Goal: Information Seeking & Learning: Find specific fact

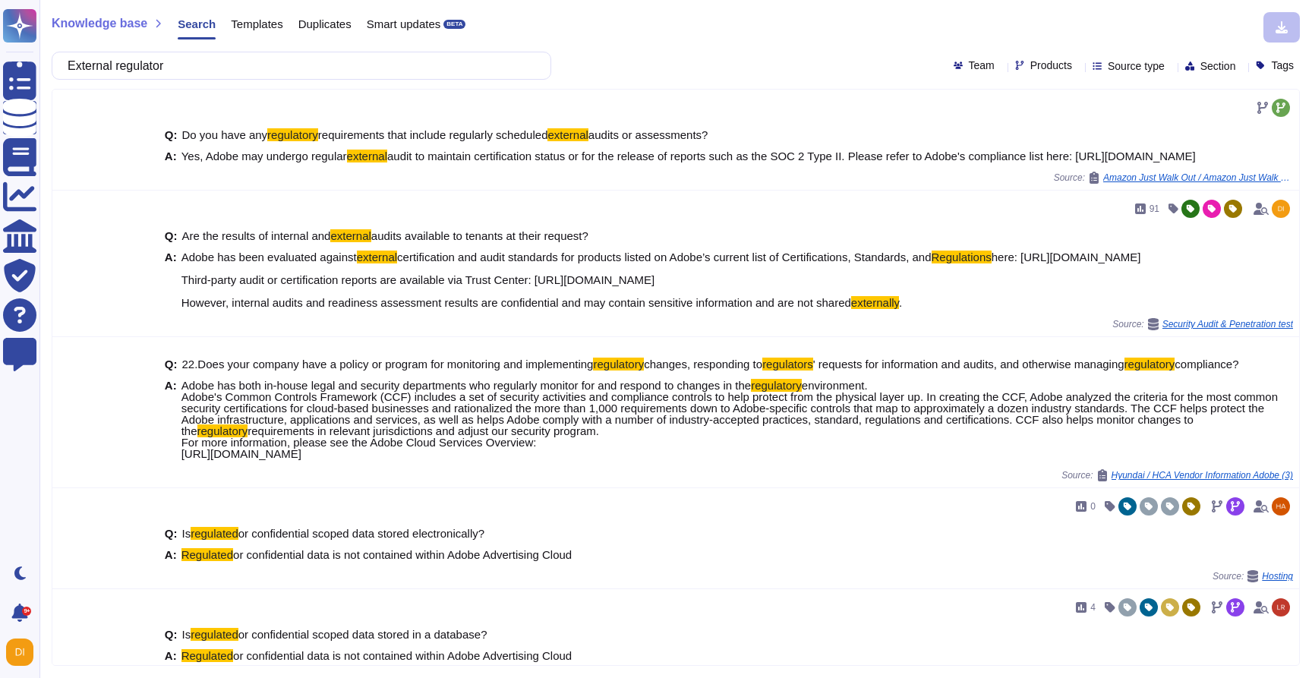
click at [393, 58] on input "External regulator" at bounding box center [297, 65] width 475 height 27
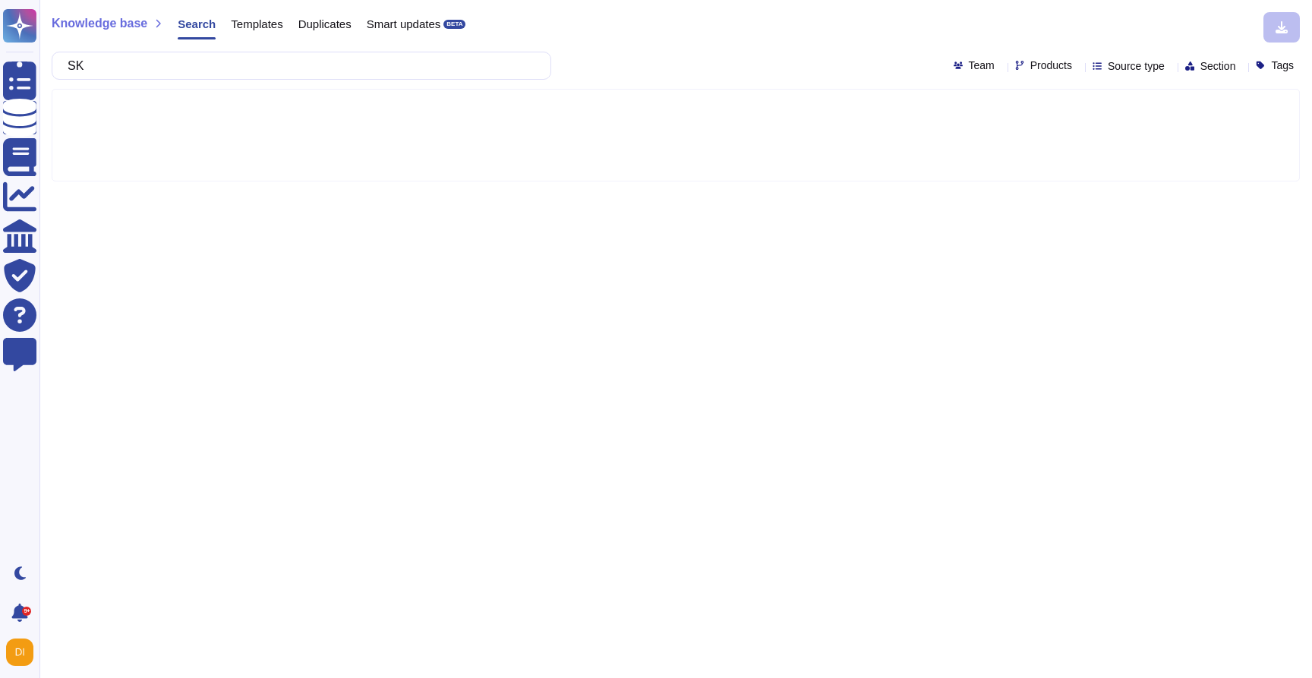
type input "S"
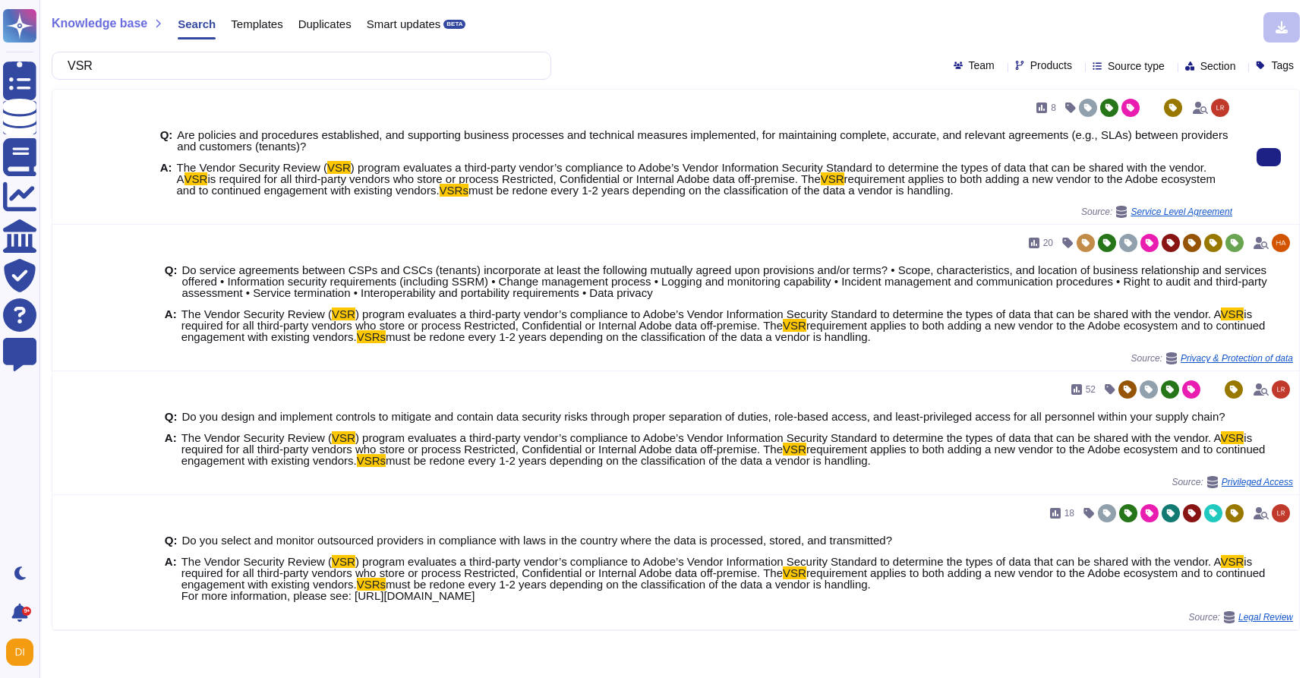
click at [447, 180] on span "is required for all third-party vendors who store or process Restricted, Confid…" at bounding box center [513, 178] width 613 height 13
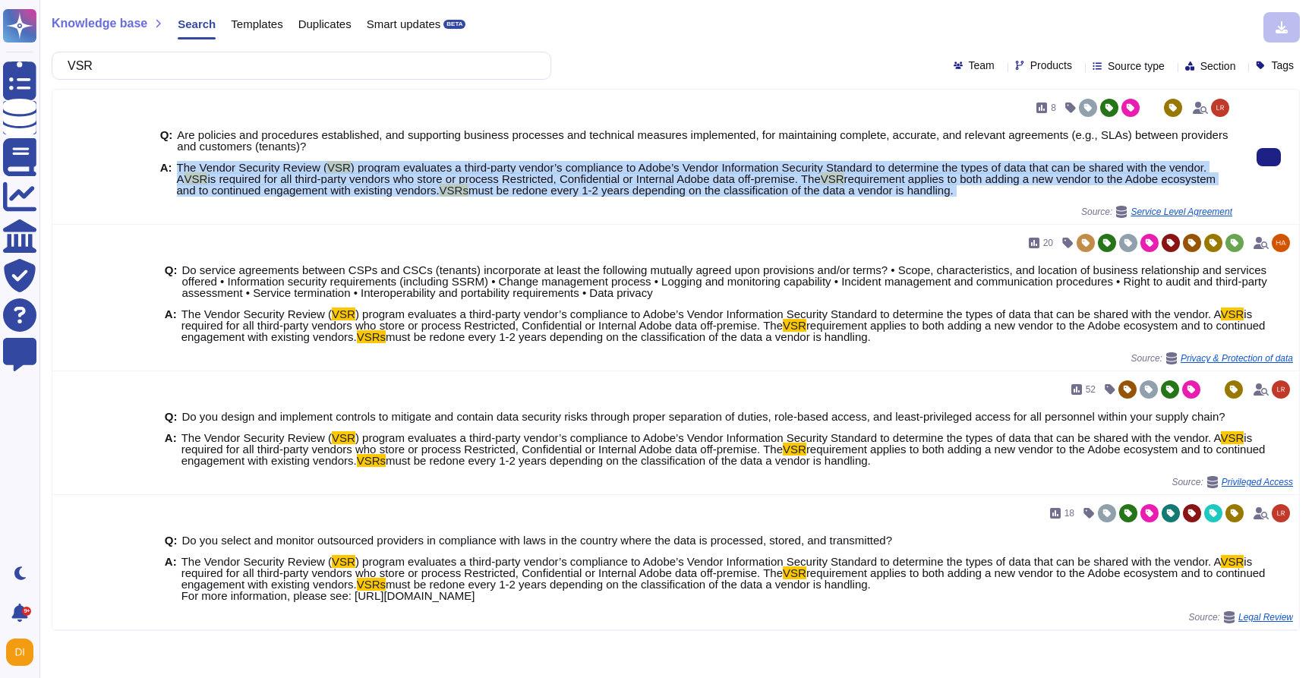
click at [447, 180] on span "is required for all third-party vendors who store or process Restricted, Confid…" at bounding box center [513, 178] width 613 height 13
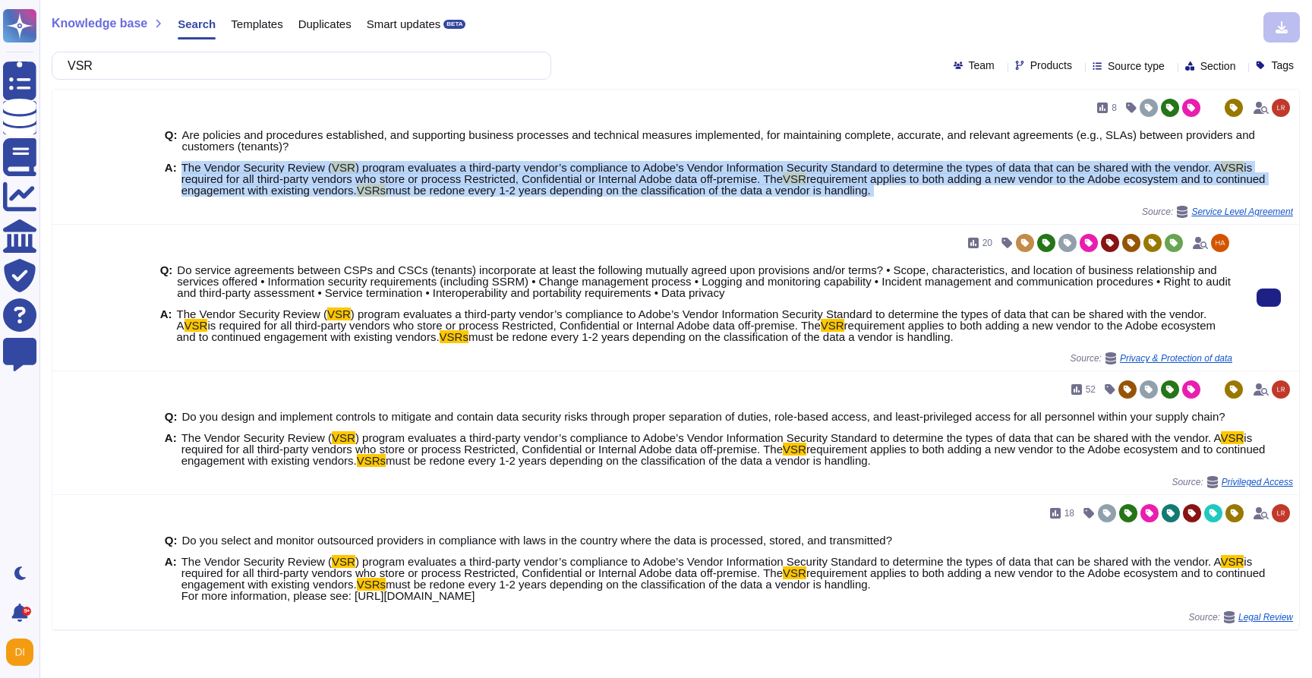
copy span "The Vendor Security Review ( VSR ) program evaluates a third-party vendor’s com…"
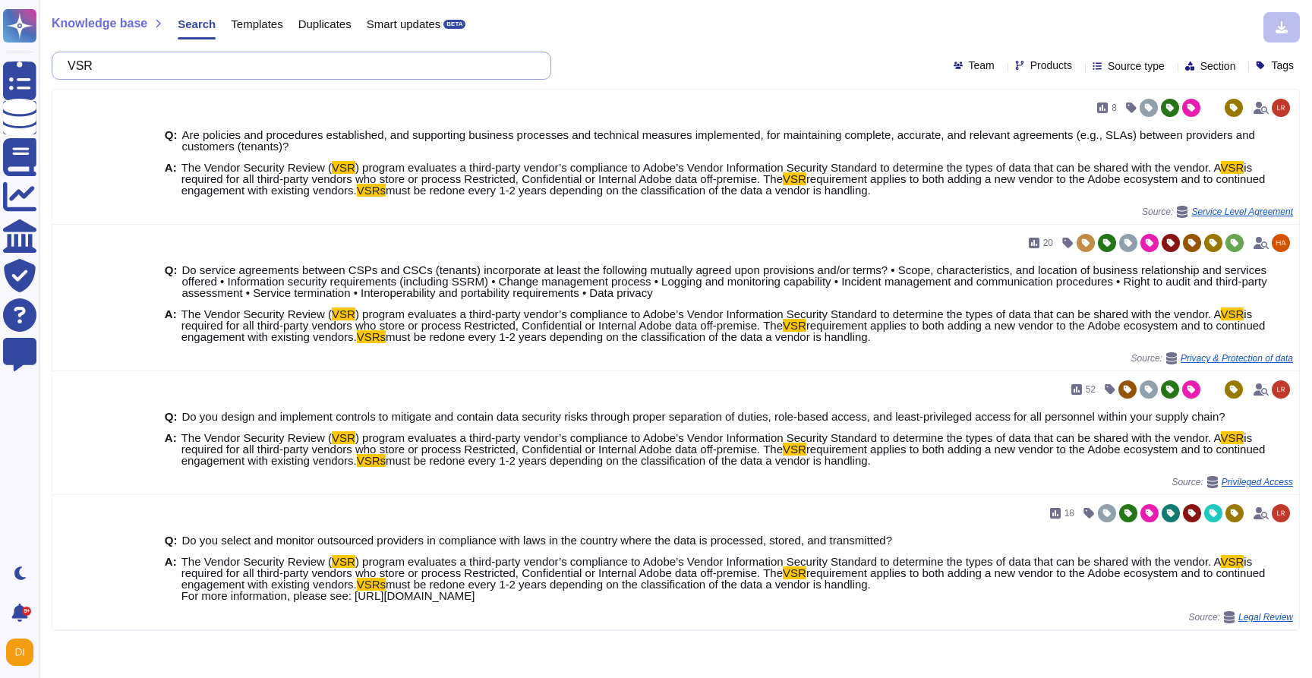
click at [260, 55] on input "VSR" at bounding box center [297, 65] width 475 height 27
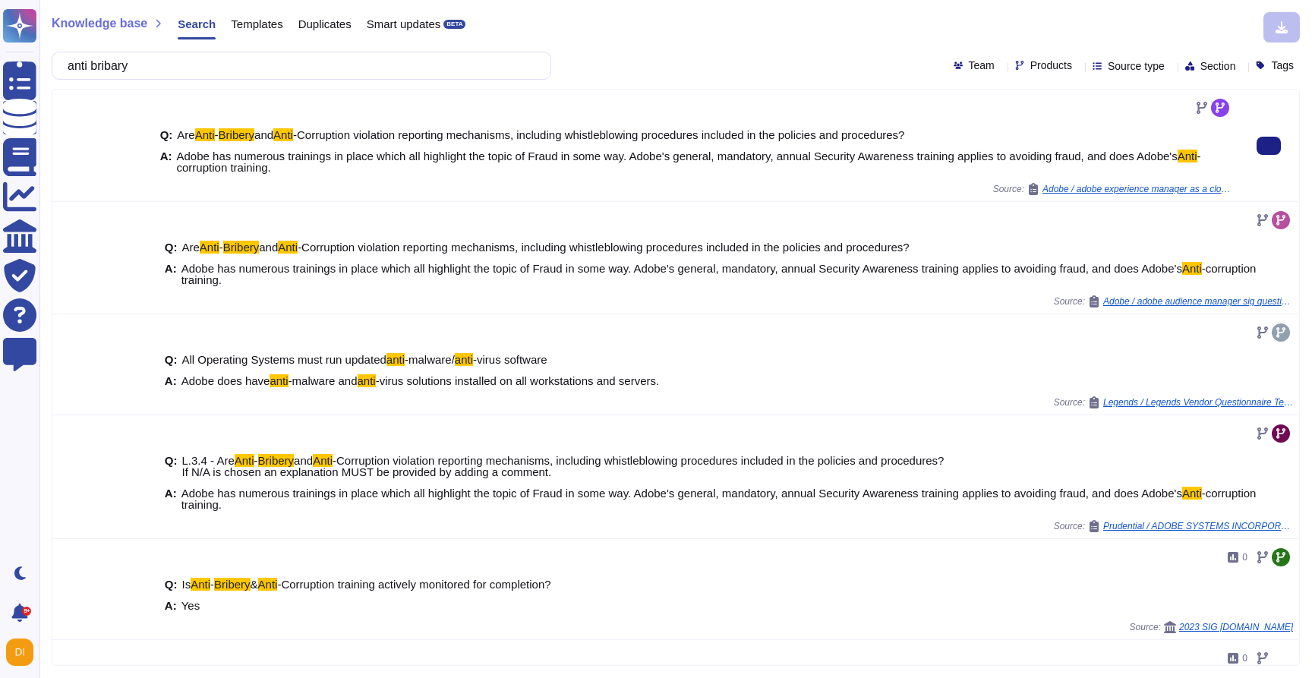
click at [377, 162] on span "Adobe has numerous trainings in place which all highlight the topic of Fraud in…" at bounding box center [677, 156] width 1001 height 13
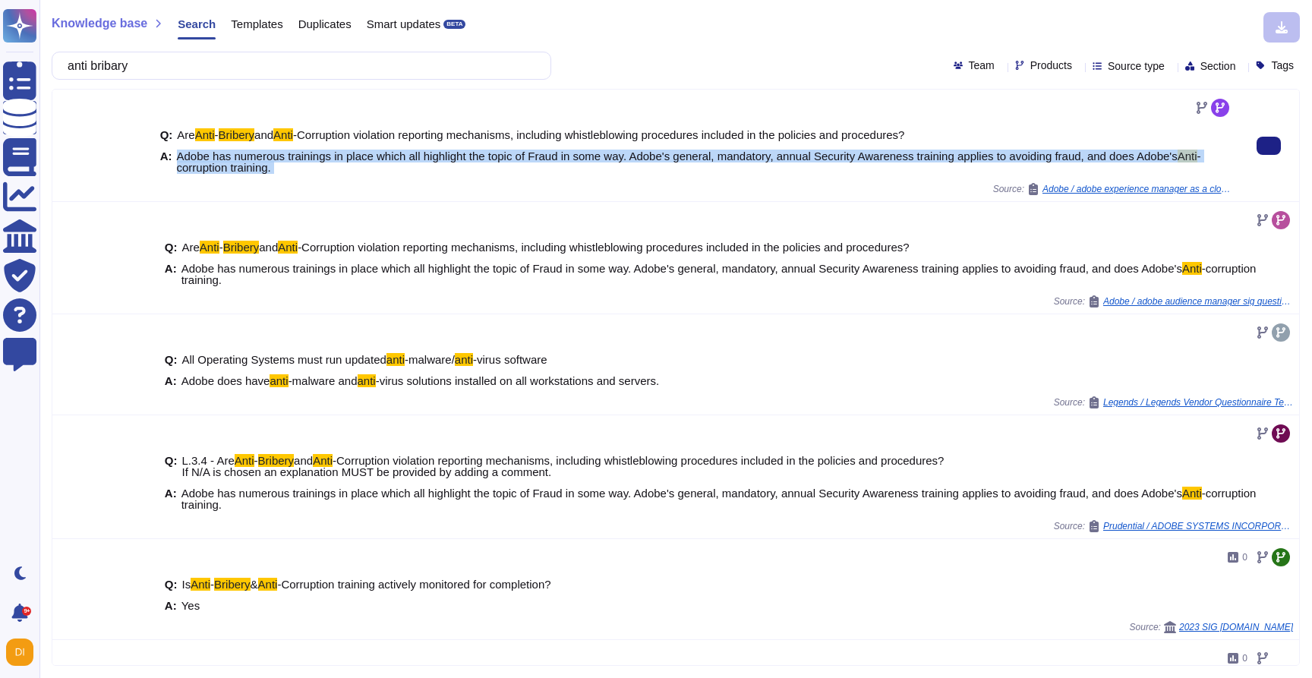
click at [377, 162] on span "Adobe has numerous trainings in place which all highlight the topic of Fraud in…" at bounding box center [677, 156] width 1001 height 13
copy span "Adobe has numerous trainings in place which all highlight the topic of Fraud in…"
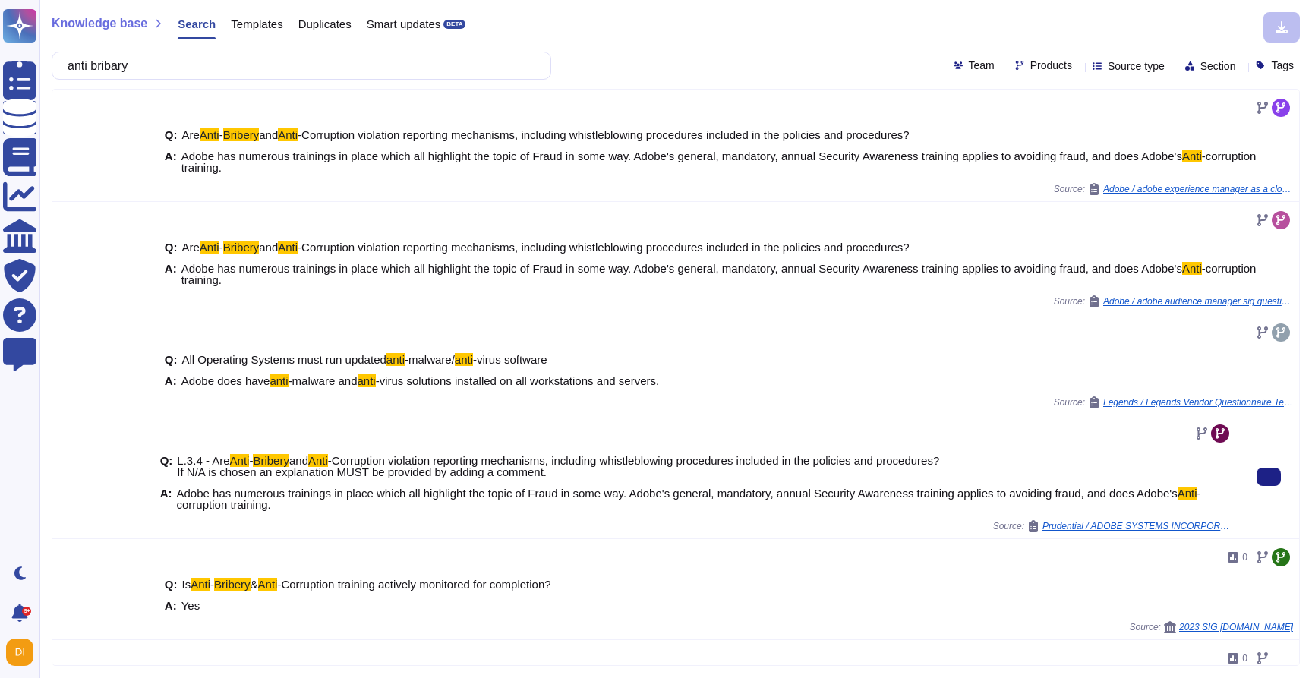
click at [444, 461] on span "-Corruption violation reporting mechanisms, including whistleblowing procedures…" at bounding box center [558, 466] width 763 height 24
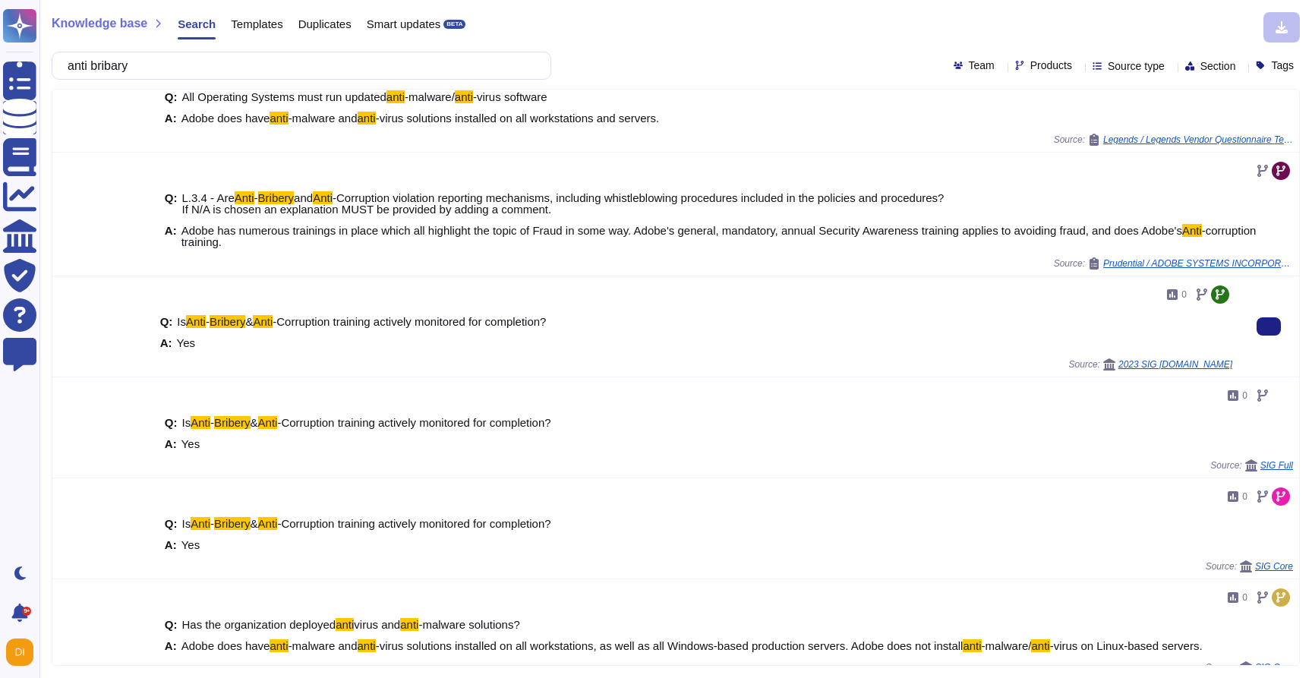
scroll to position [278, 0]
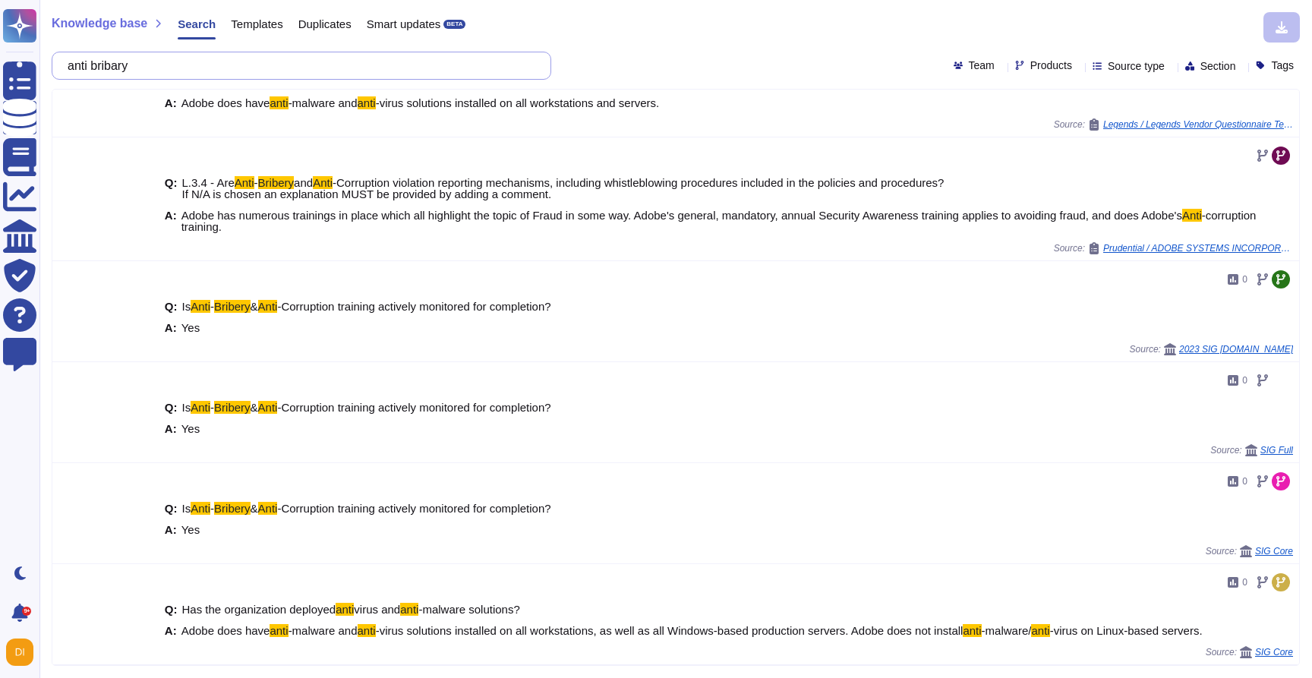
click at [220, 73] on input "anti bribary" at bounding box center [297, 65] width 475 height 27
paste input "Does your company complete a supply chain risk analysis?"
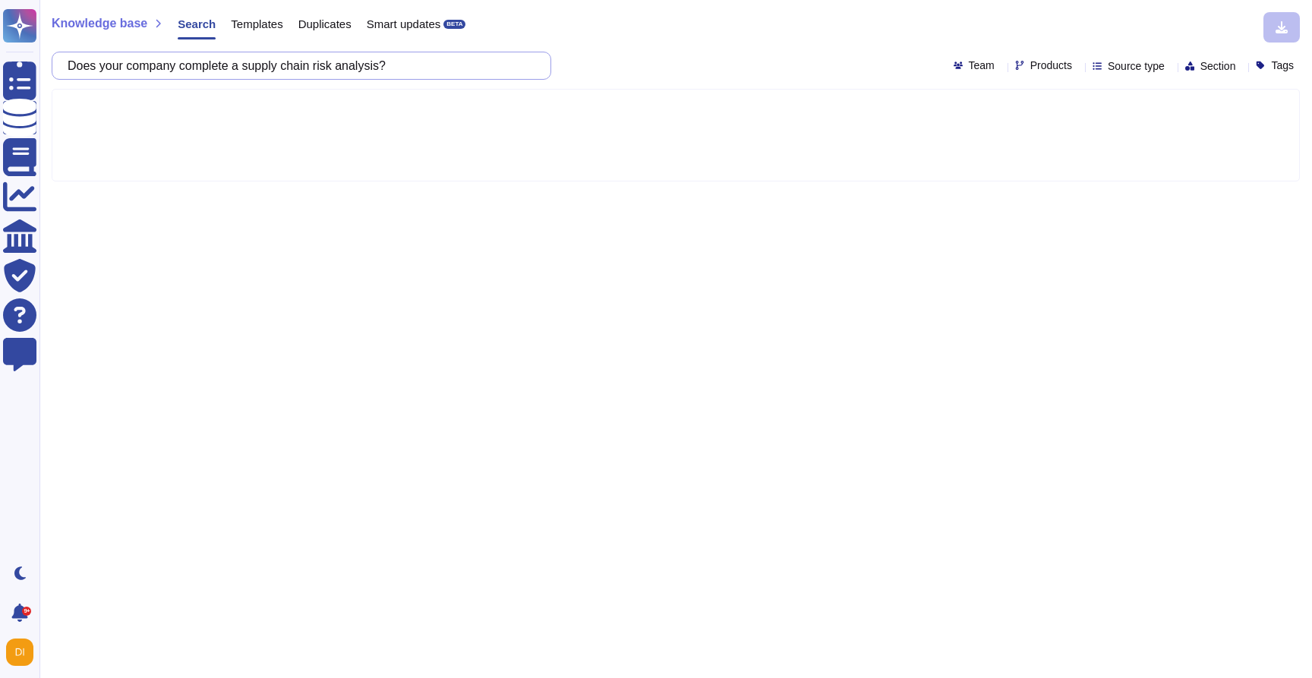
scroll to position [0, 0]
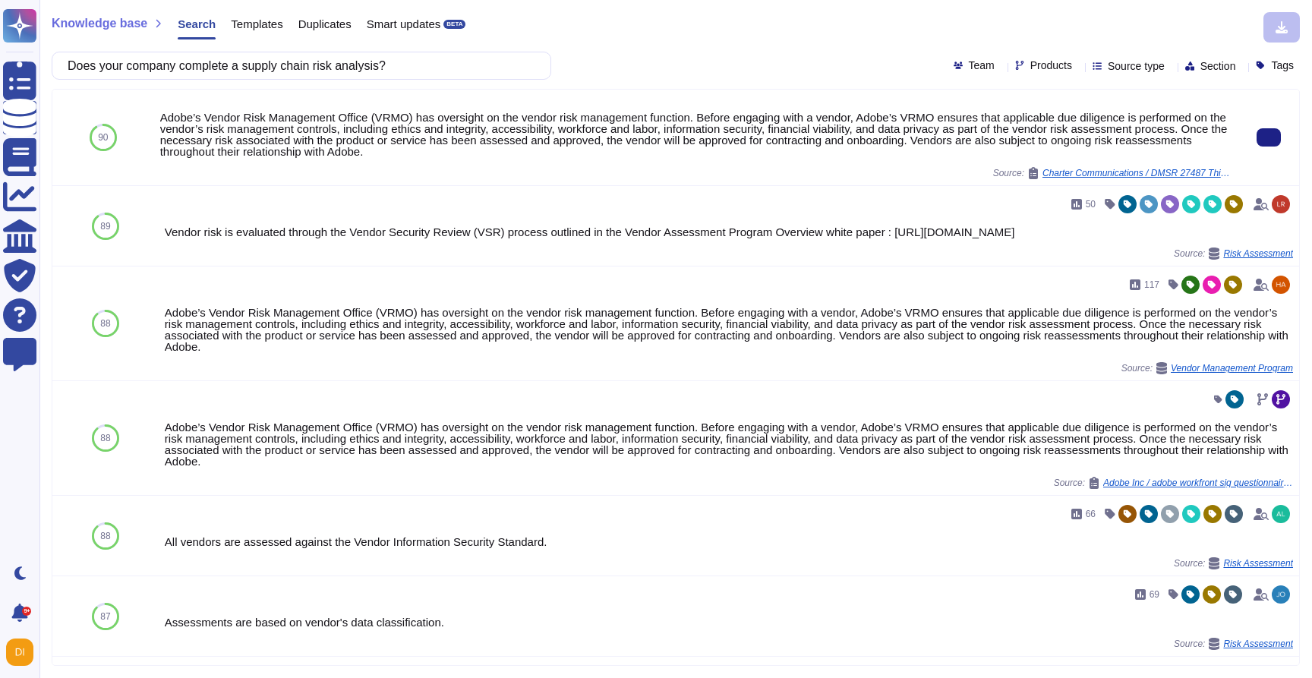
click at [388, 122] on div "Adobe’s Vendor Risk Management Office (VRMO) has oversight on the vendor risk m…" at bounding box center [696, 135] width 1072 height 46
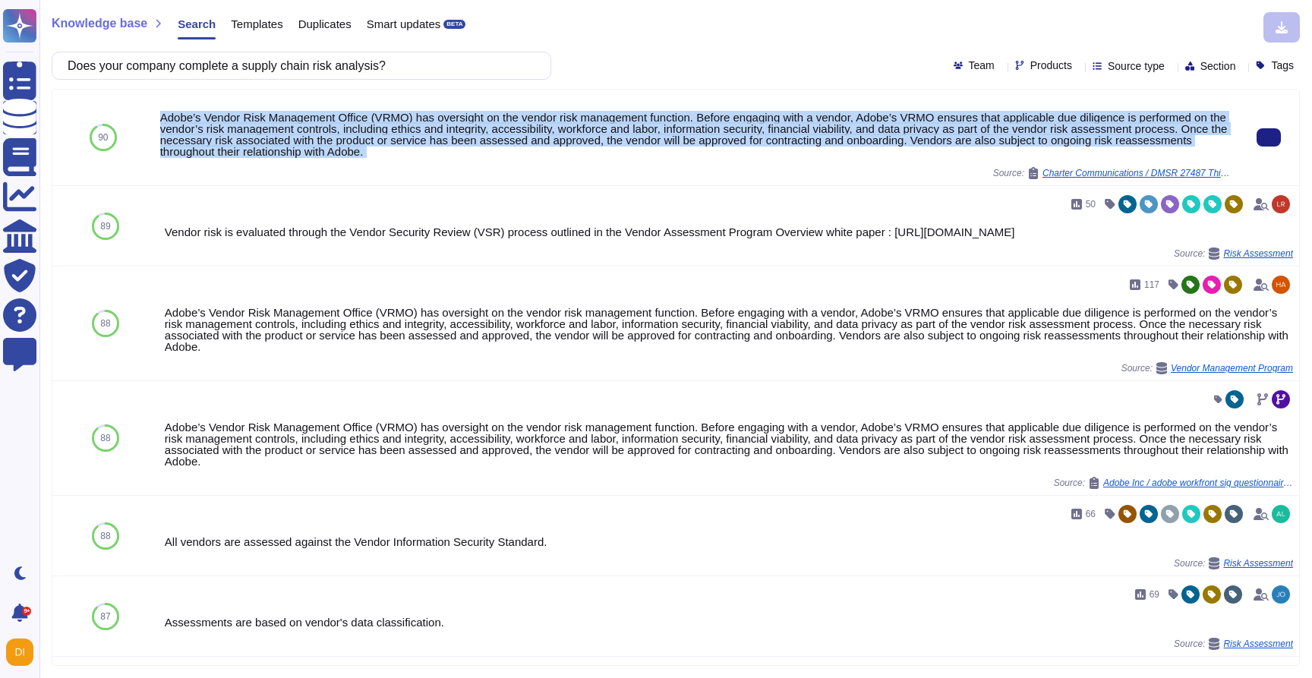
click at [388, 122] on div "Adobe’s Vendor Risk Management Office (VRMO) has oversight on the vendor risk m…" at bounding box center [696, 135] width 1072 height 46
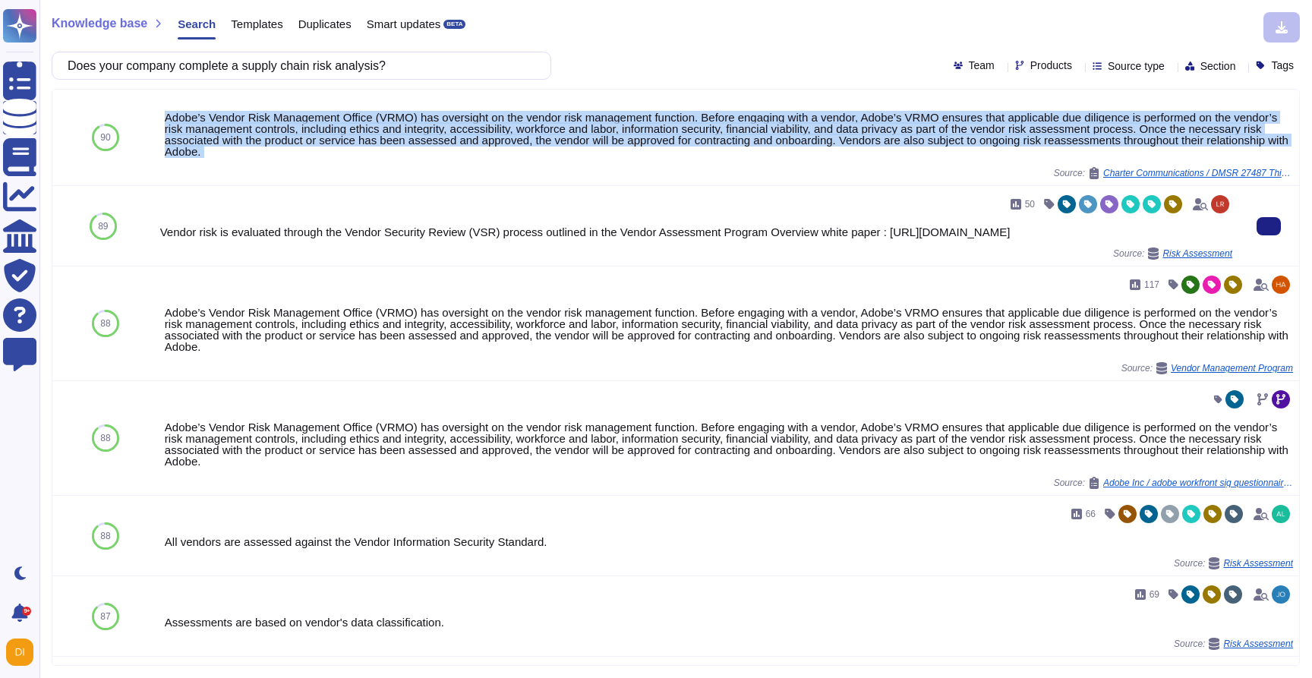
copy div "Adobe’s Vendor Risk Management Office (VRMO) has oversight on the vendor risk m…"
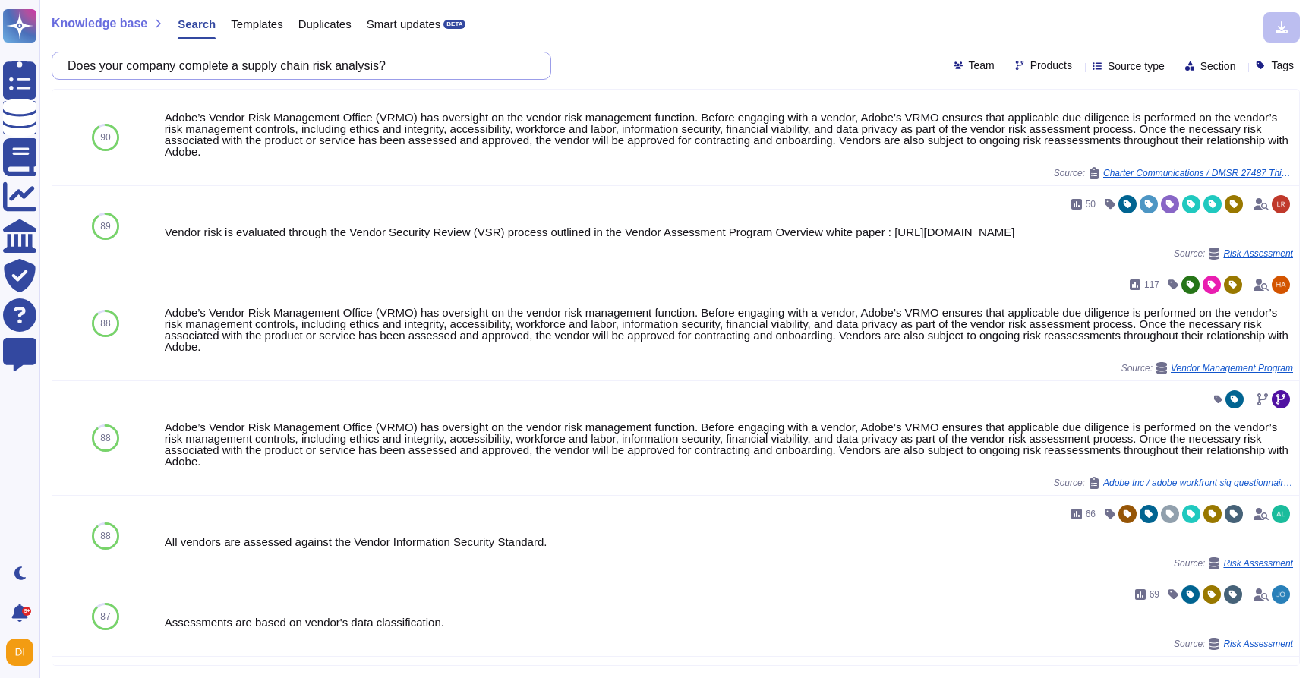
click at [333, 57] on input "Does your company complete a supply chain risk analysis?" at bounding box center [297, 65] width 475 height 27
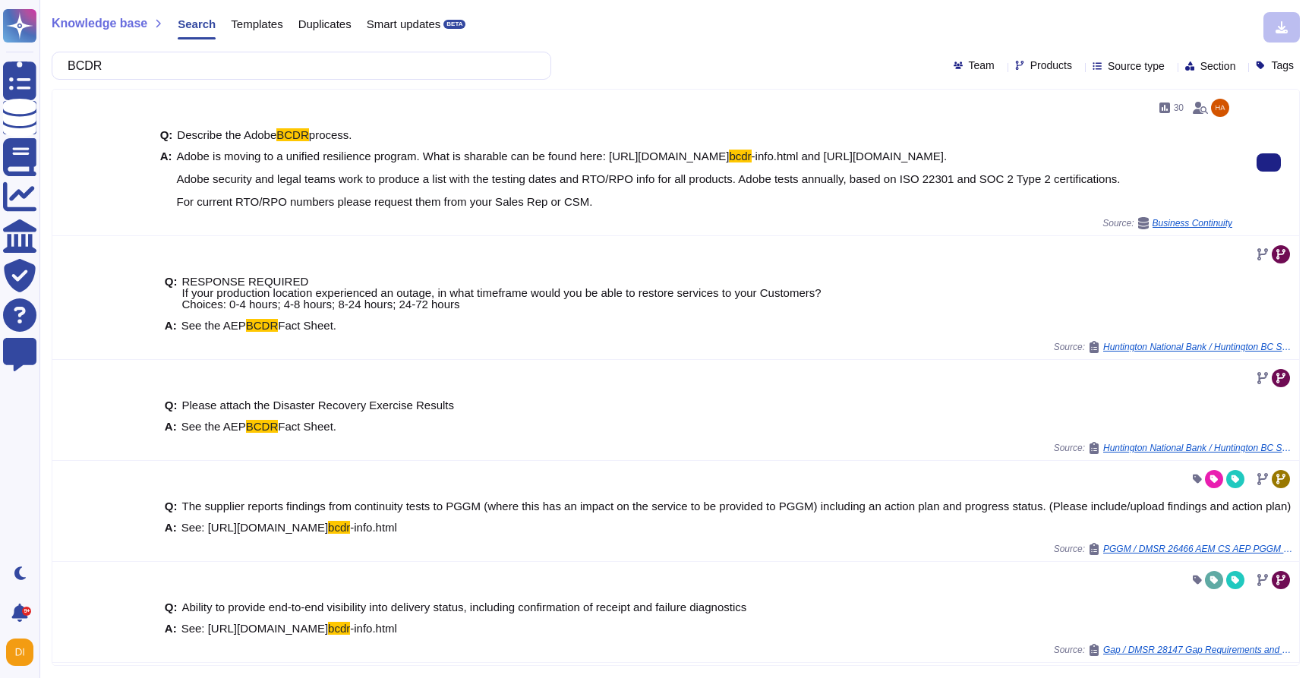
click at [371, 197] on span "Adobe is moving to a unified resilience program. What is sharable can be found …" at bounding box center [649, 178] width 944 height 57
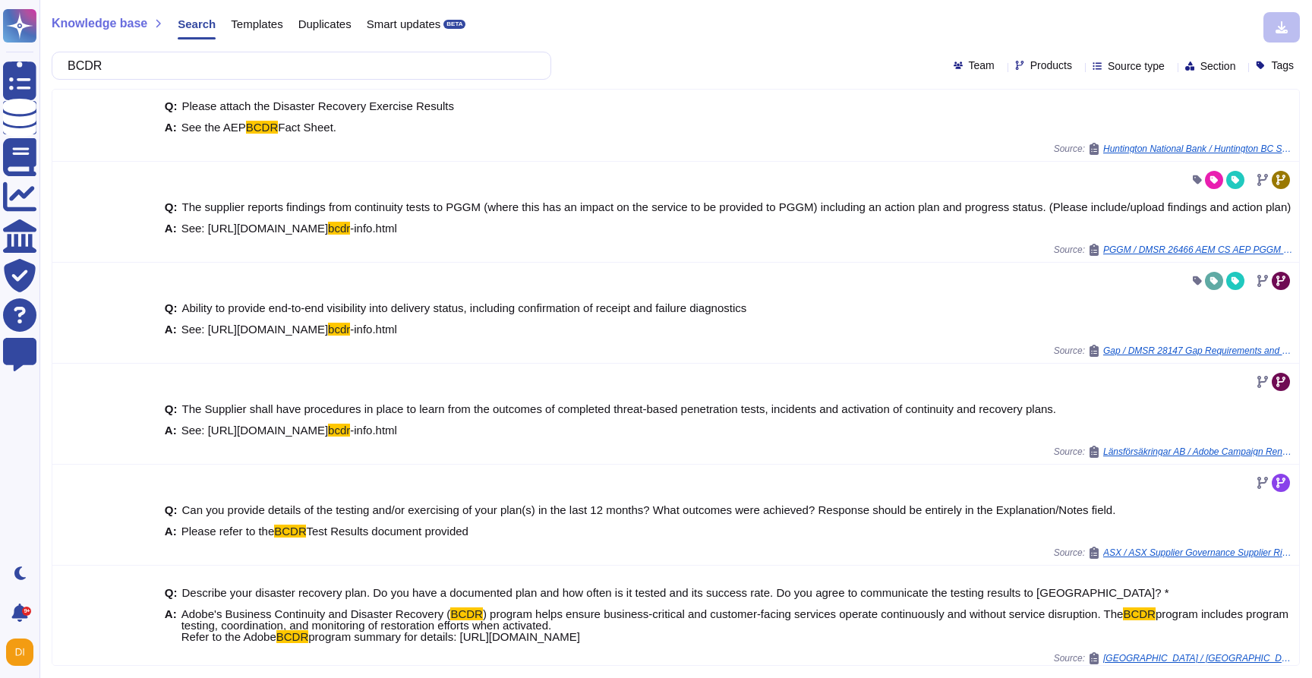
scroll to position [339, 0]
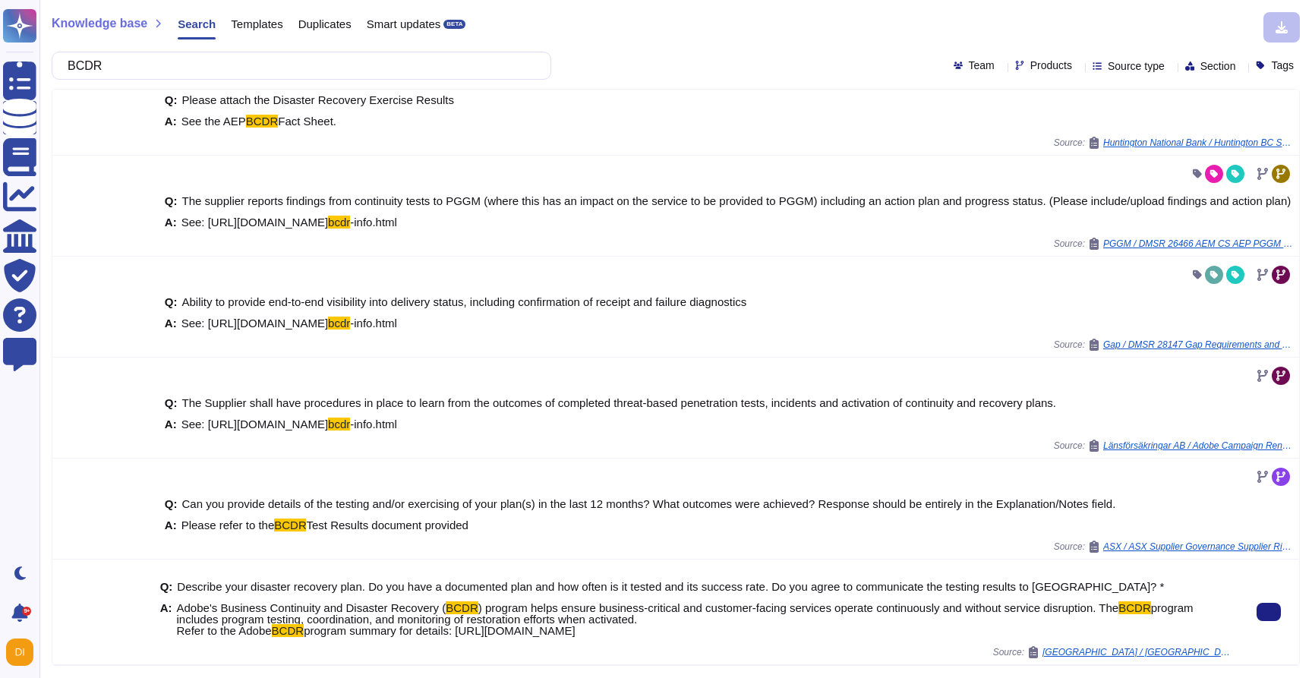
drag, startPoint x: 177, startPoint y: 597, endPoint x: 380, endPoint y: 627, distance: 205.0
click at [380, 627] on span "Adobe's Business Continuity and Disaster Recovery ( BCDR ) program helps ensure…" at bounding box center [705, 619] width 1056 height 34
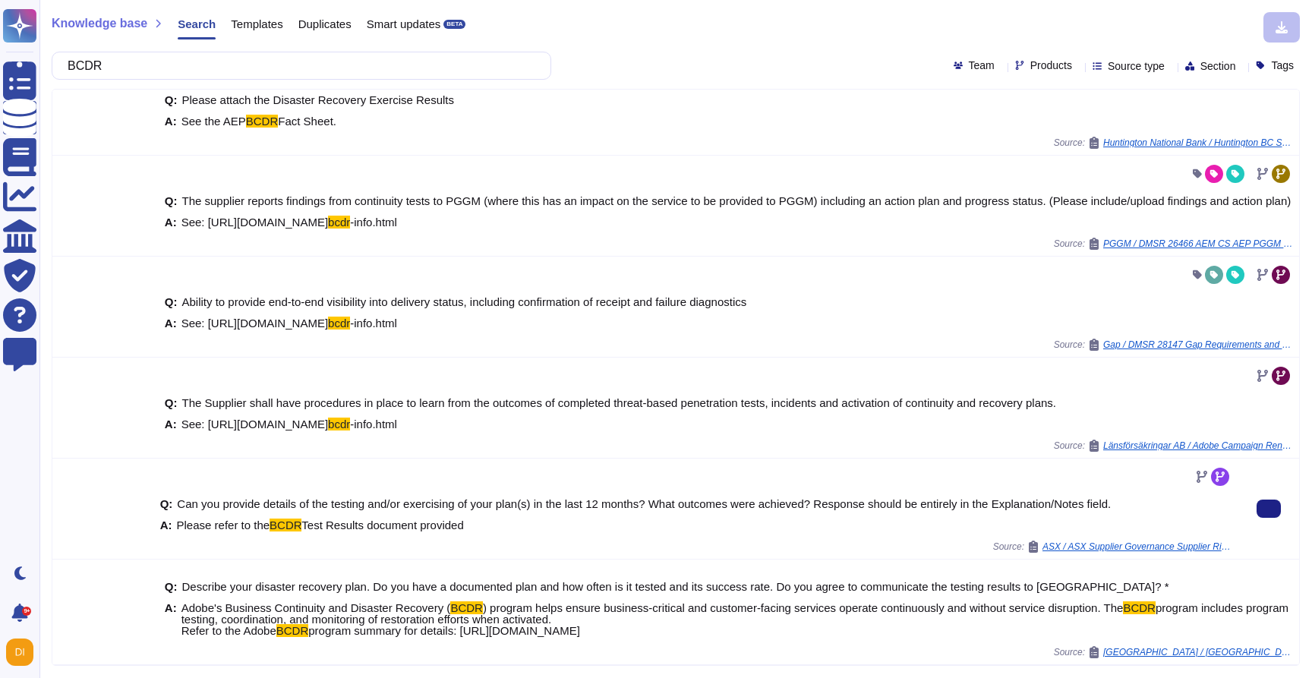
copy span "Adobe's Business Continuity and Disaster Recovery ( BCDR ) program helps ensure…"
click at [305, 71] on input "BCDR" at bounding box center [297, 65] width 475 height 27
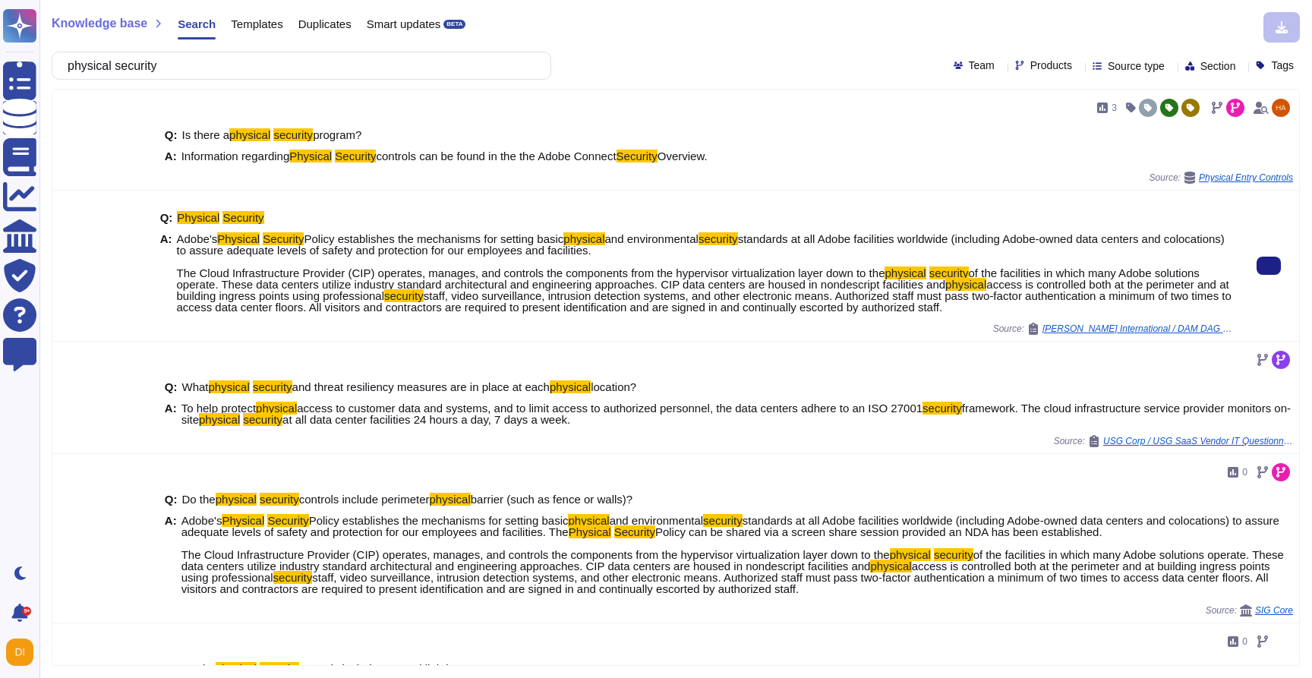
click at [287, 279] on span "of the facilities in which many Adobe solutions operate. These data centers uti…" at bounding box center [688, 279] width 1023 height 24
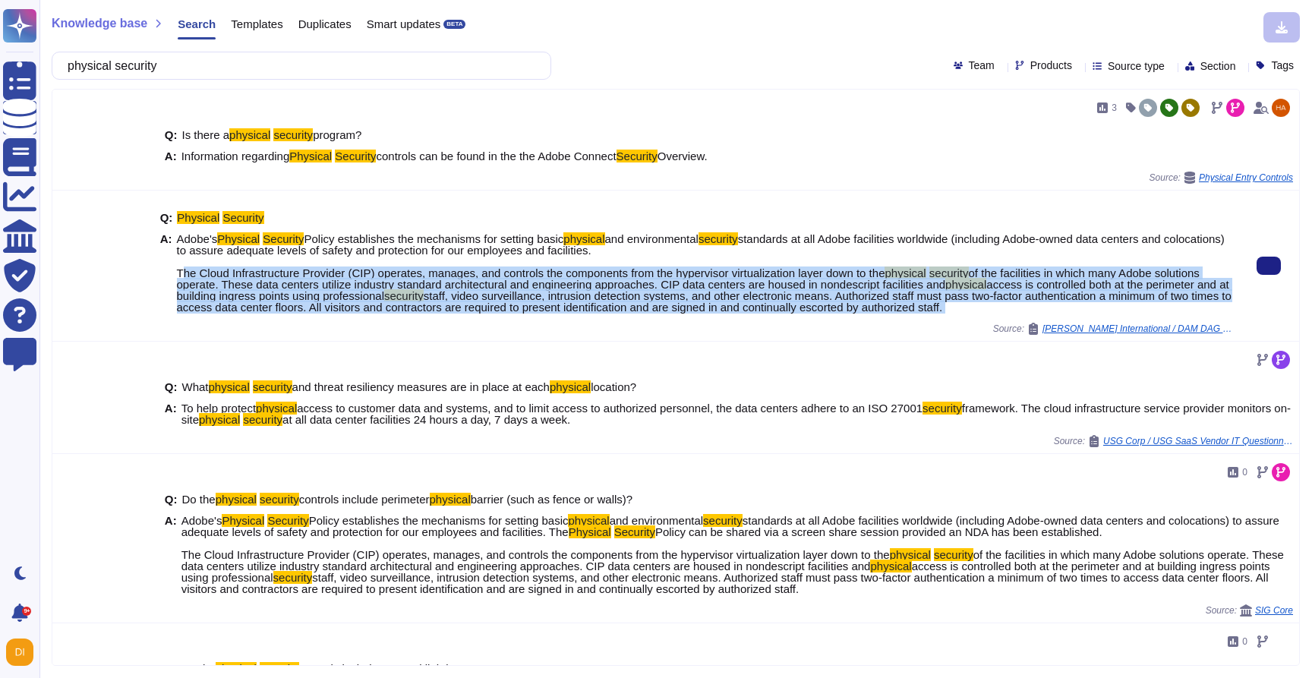
click at [287, 279] on span "of the facilities in which many Adobe solutions operate. These data centers uti…" at bounding box center [688, 279] width 1023 height 24
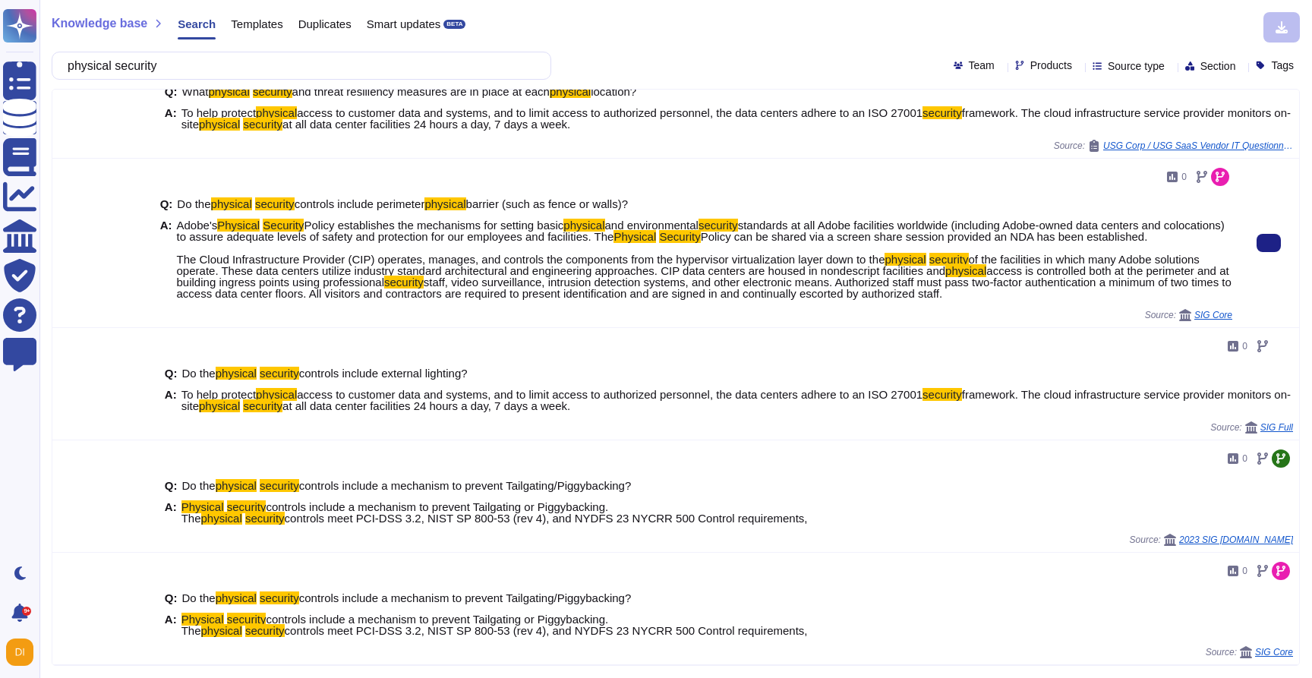
scroll to position [307, 0]
click at [624, 274] on span "of the facilities in which many Adobe solutions operate. These data centers uti…" at bounding box center [688, 265] width 1023 height 24
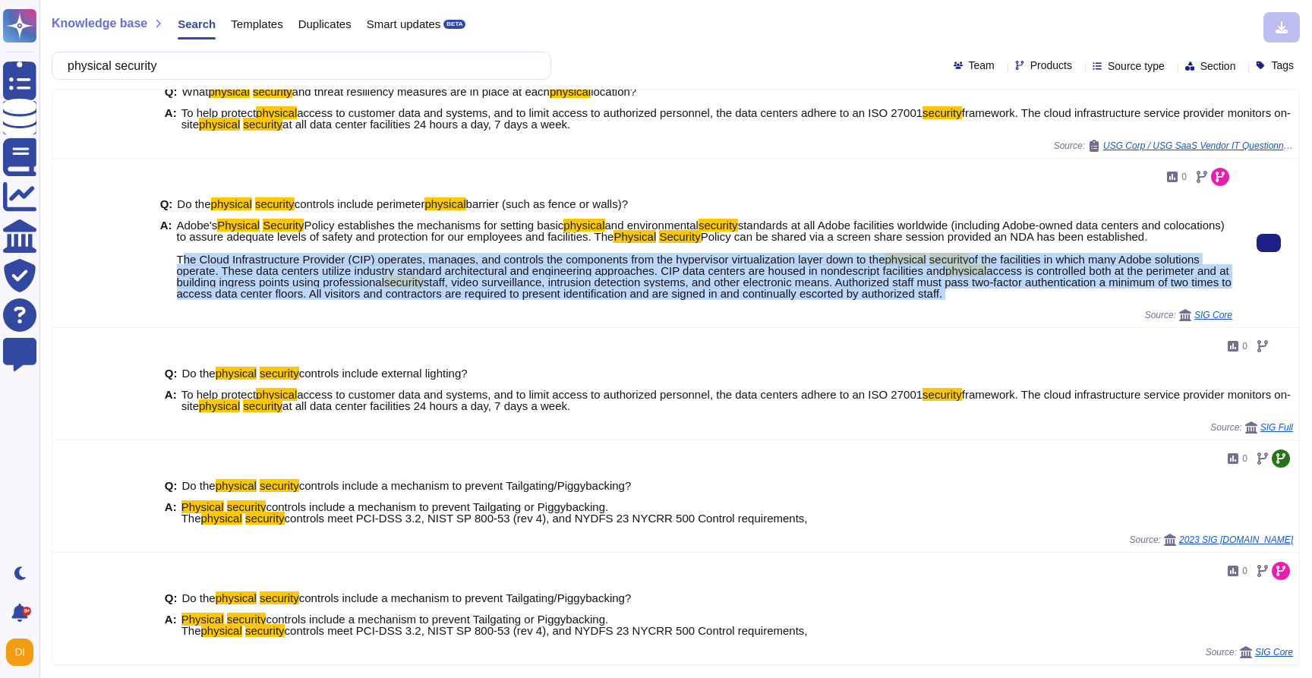
click at [624, 274] on span "of the facilities in which many Adobe solutions operate. These data centers uti…" at bounding box center [688, 265] width 1023 height 24
copy span "The Cloud Infrastructure Provider (CIP) operates, manages, and controls the com…"
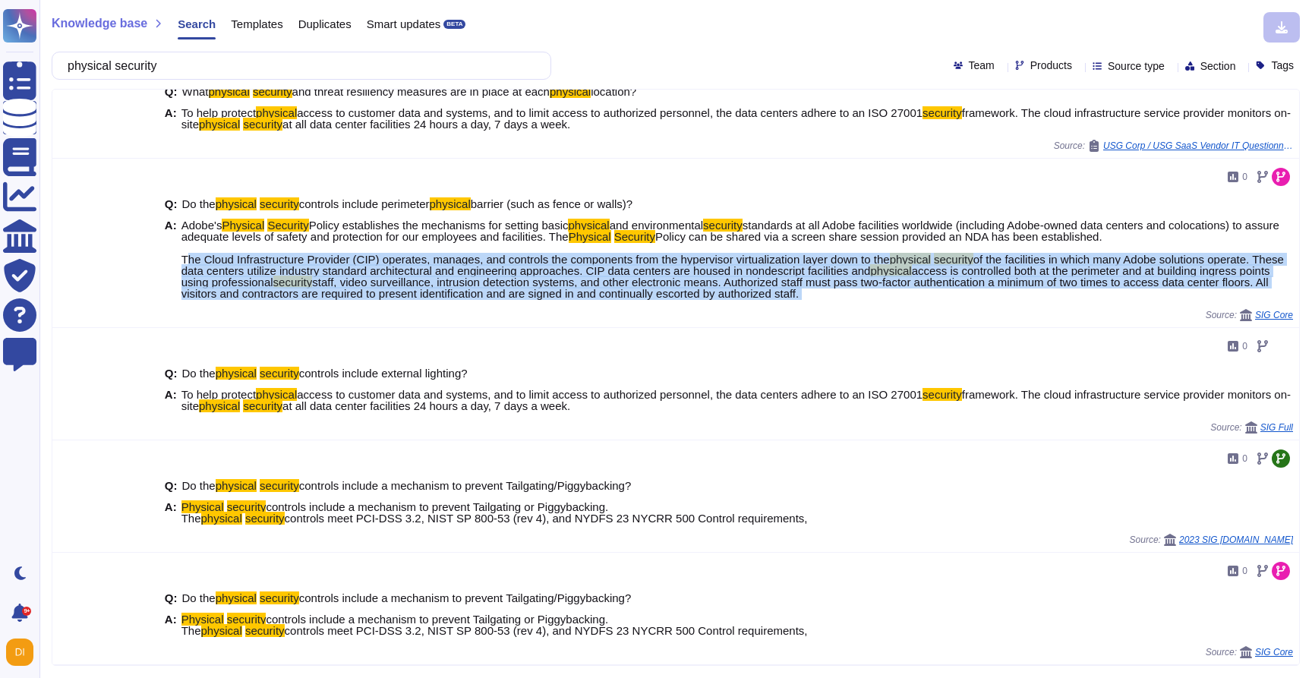
scroll to position [295, 0]
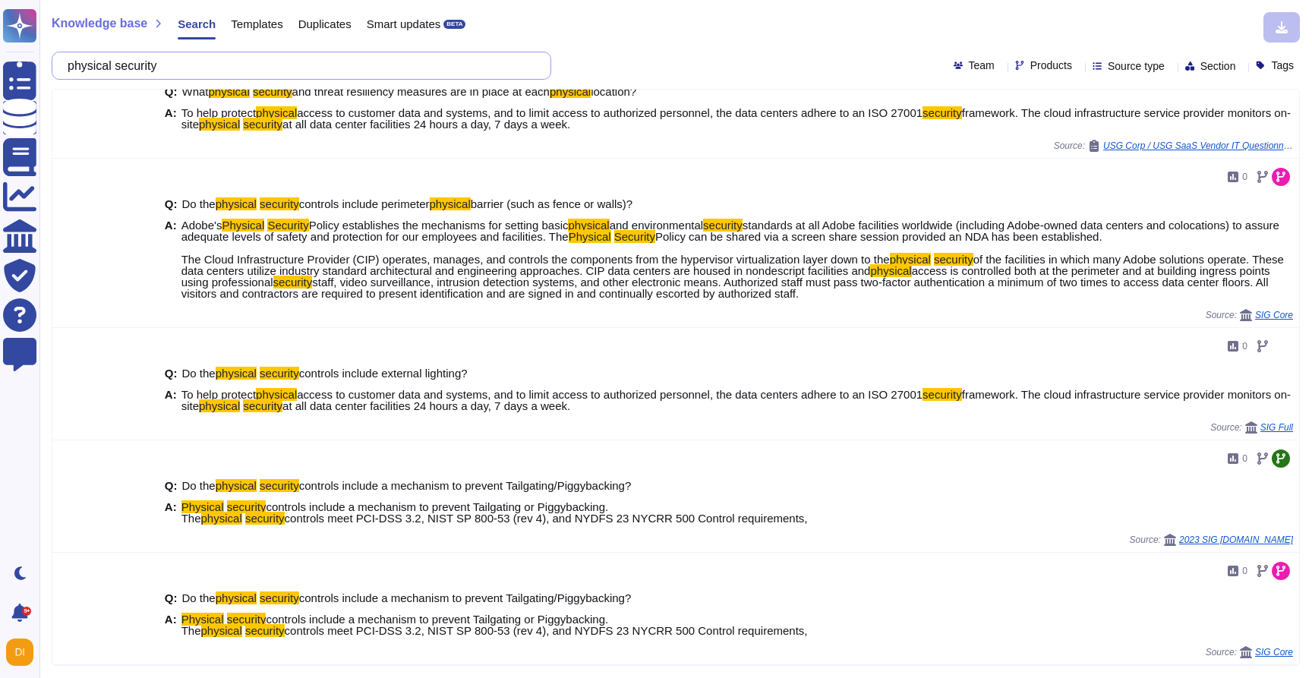
click at [248, 74] on input "physical security" at bounding box center [297, 65] width 475 height 27
paste input "Do you have a visitor, mover and leavers policy or process"
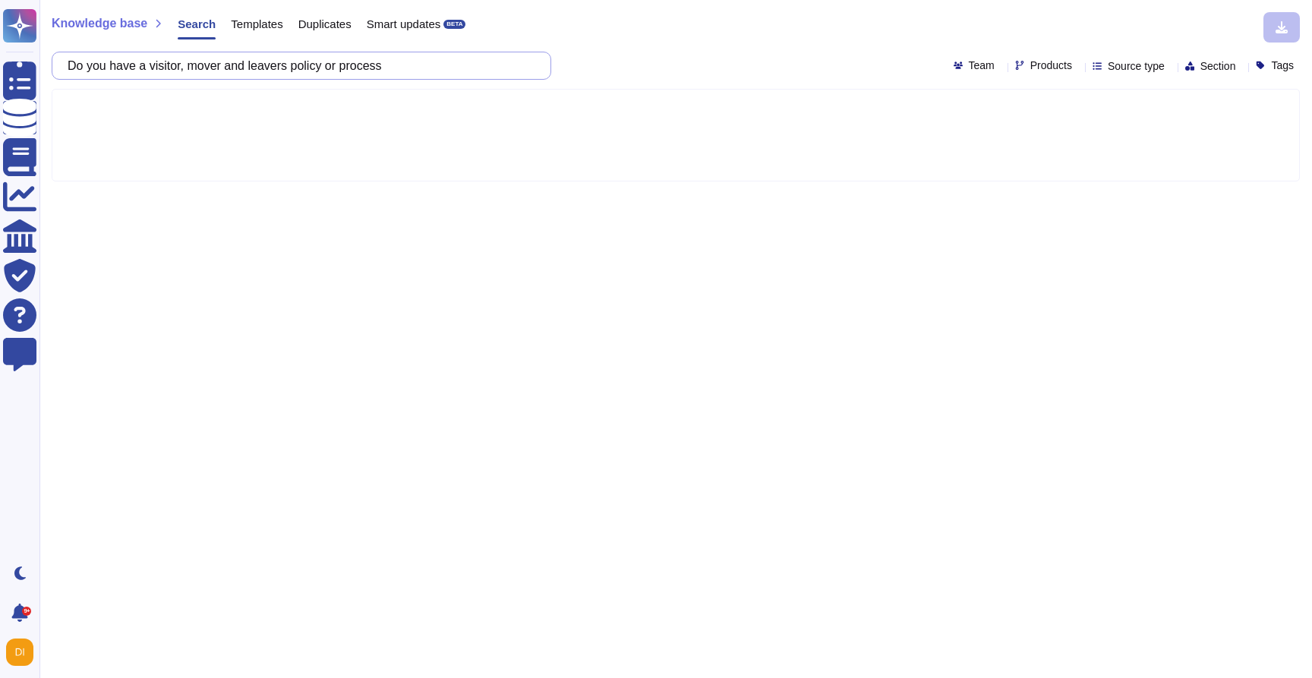
type input "Do you have a visitor, mover and leavers policy or process"
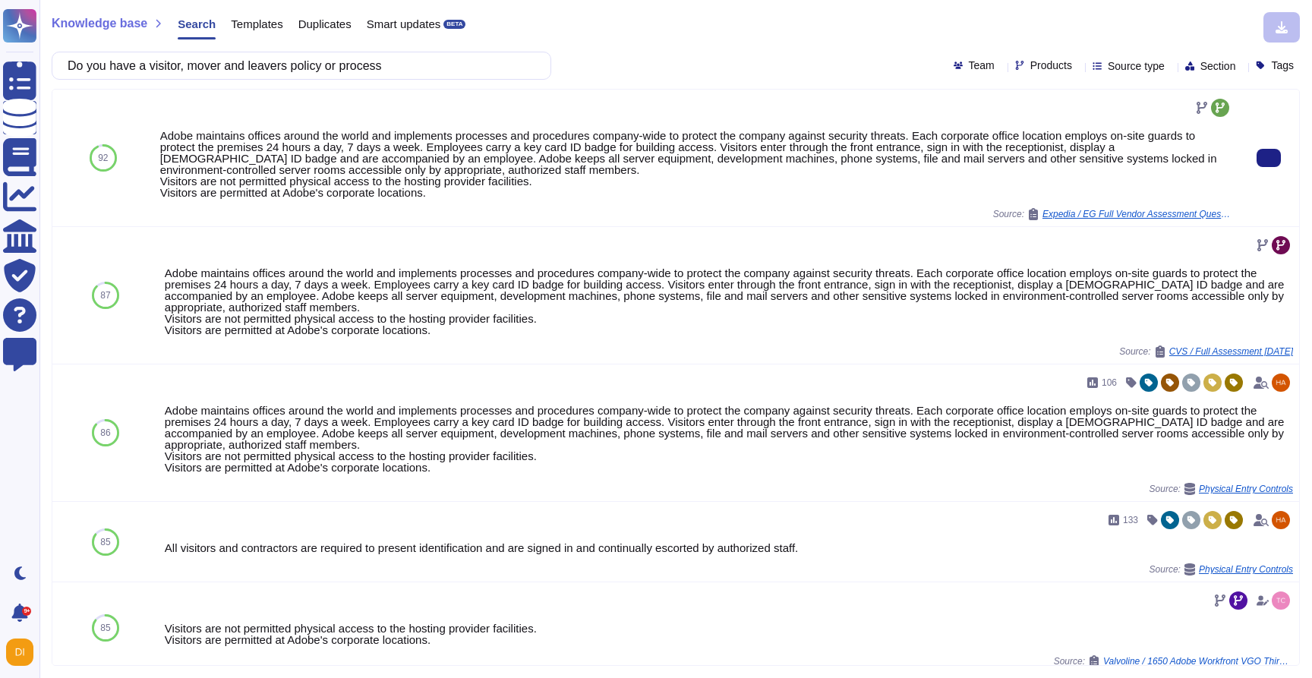
click at [348, 166] on div "Adobe maintains offices around the world and implements processes and procedure…" at bounding box center [696, 164] width 1072 height 68
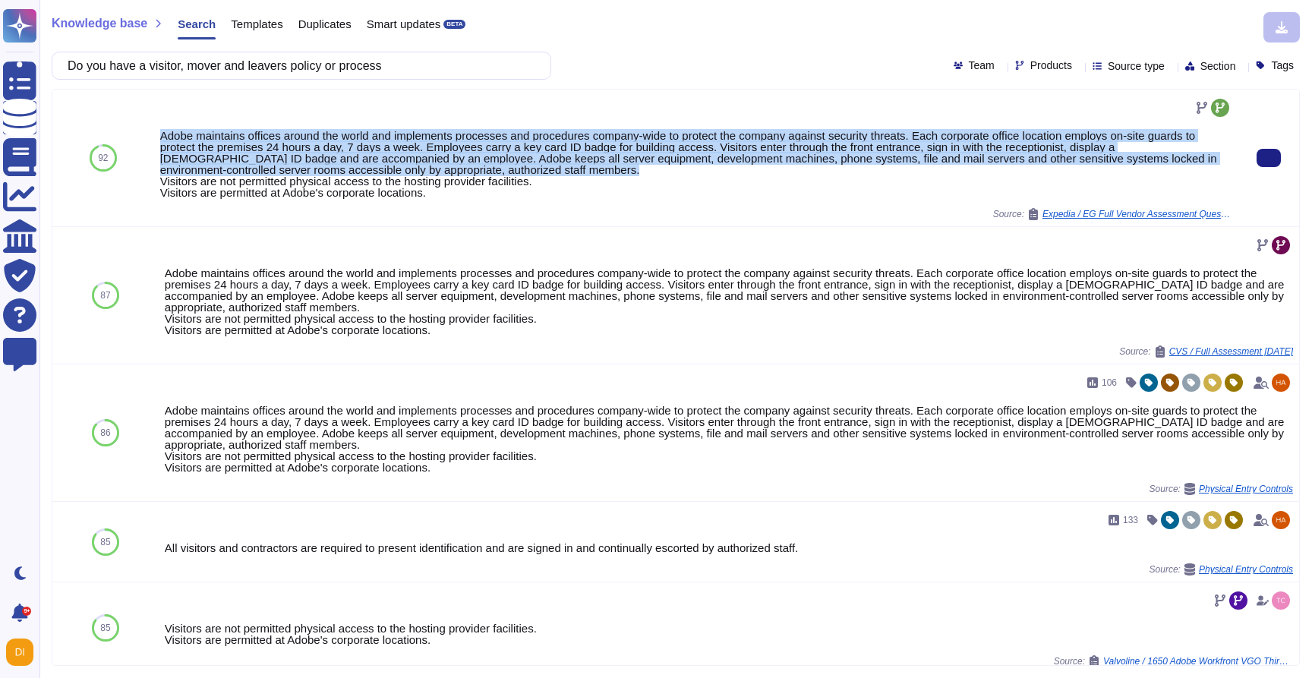
click at [348, 166] on div "Adobe maintains offices around the world and implements processes and procedure…" at bounding box center [696, 164] width 1072 height 68
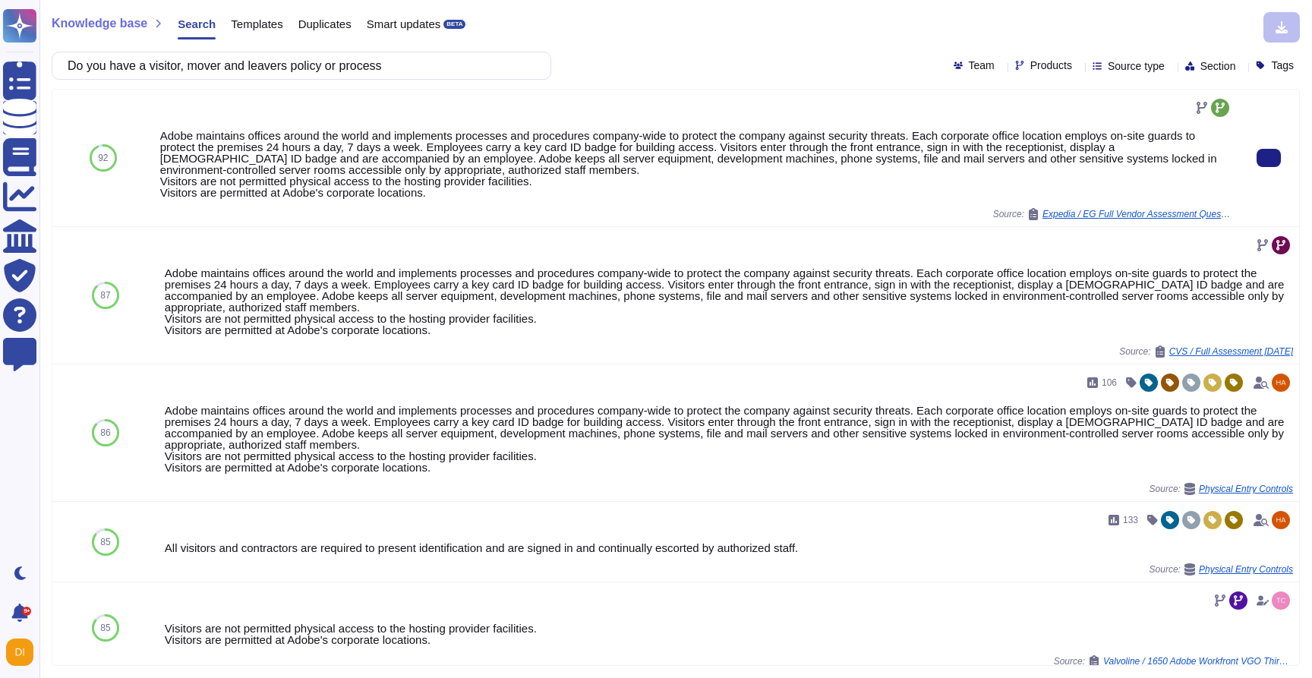
click at [368, 196] on div "Adobe maintains offices around the world and implements processes and procedure…" at bounding box center [696, 164] width 1072 height 68
click at [500, 154] on div "Adobe maintains offices around the world and implements processes and procedure…" at bounding box center [696, 164] width 1072 height 68
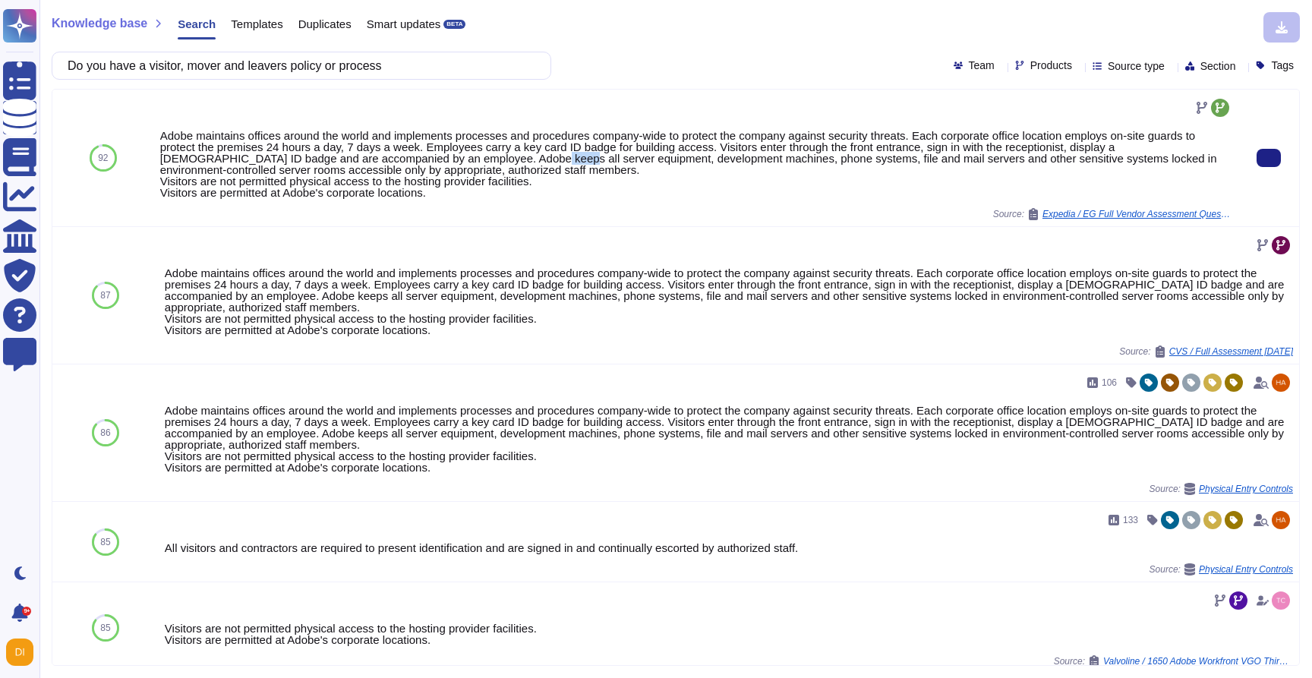
click at [500, 154] on div "Adobe maintains offices around the world and implements processes and procedure…" at bounding box center [696, 164] width 1072 height 68
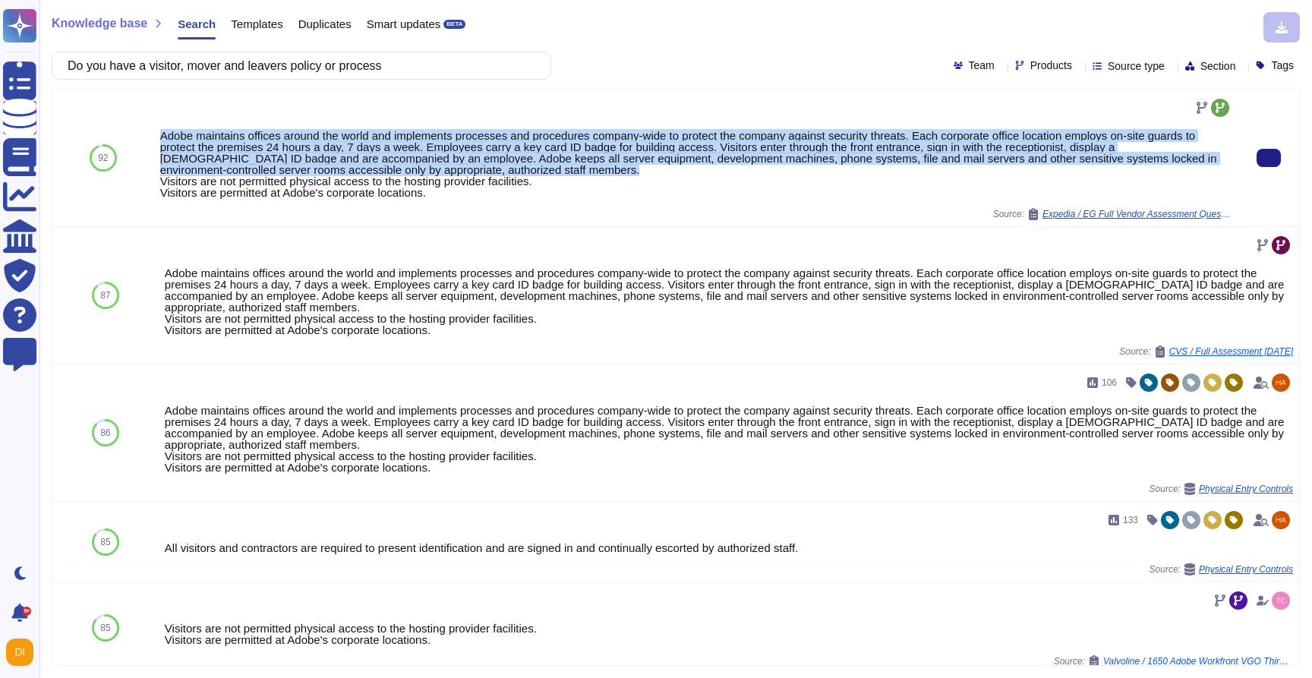
click at [500, 154] on div "Adobe maintains offices around the world and implements processes and procedure…" at bounding box center [696, 164] width 1072 height 68
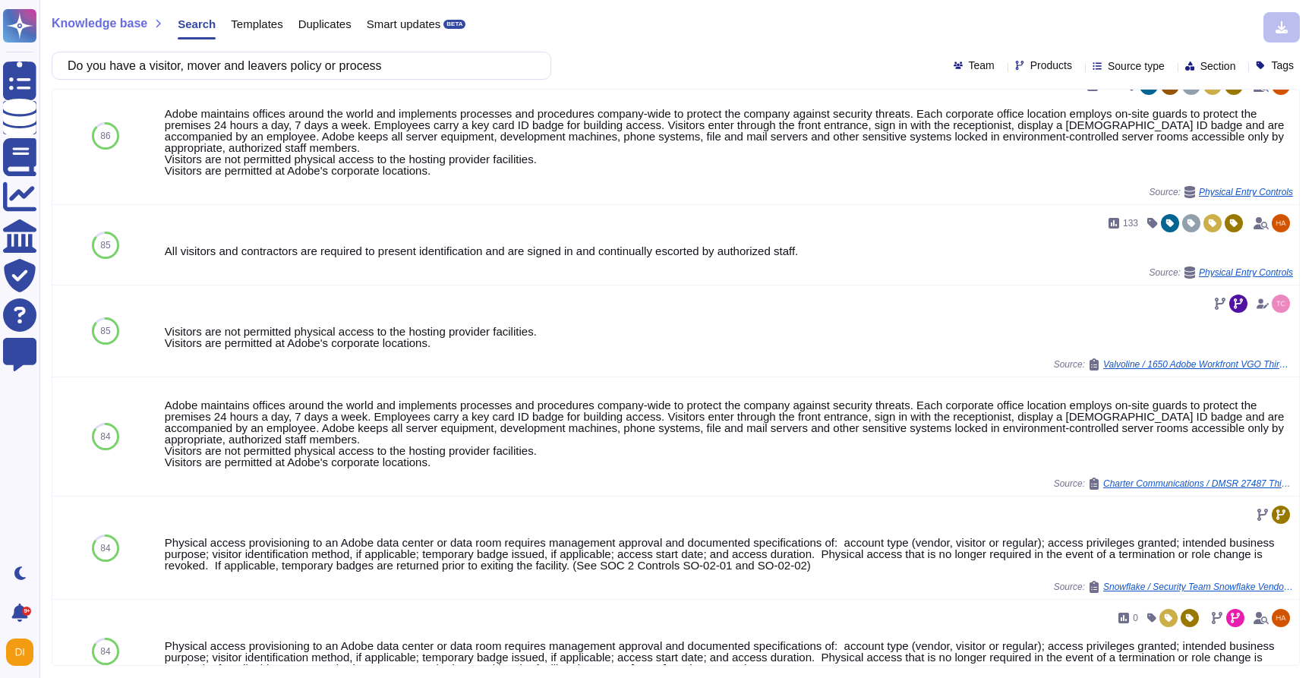
scroll to position [444, 0]
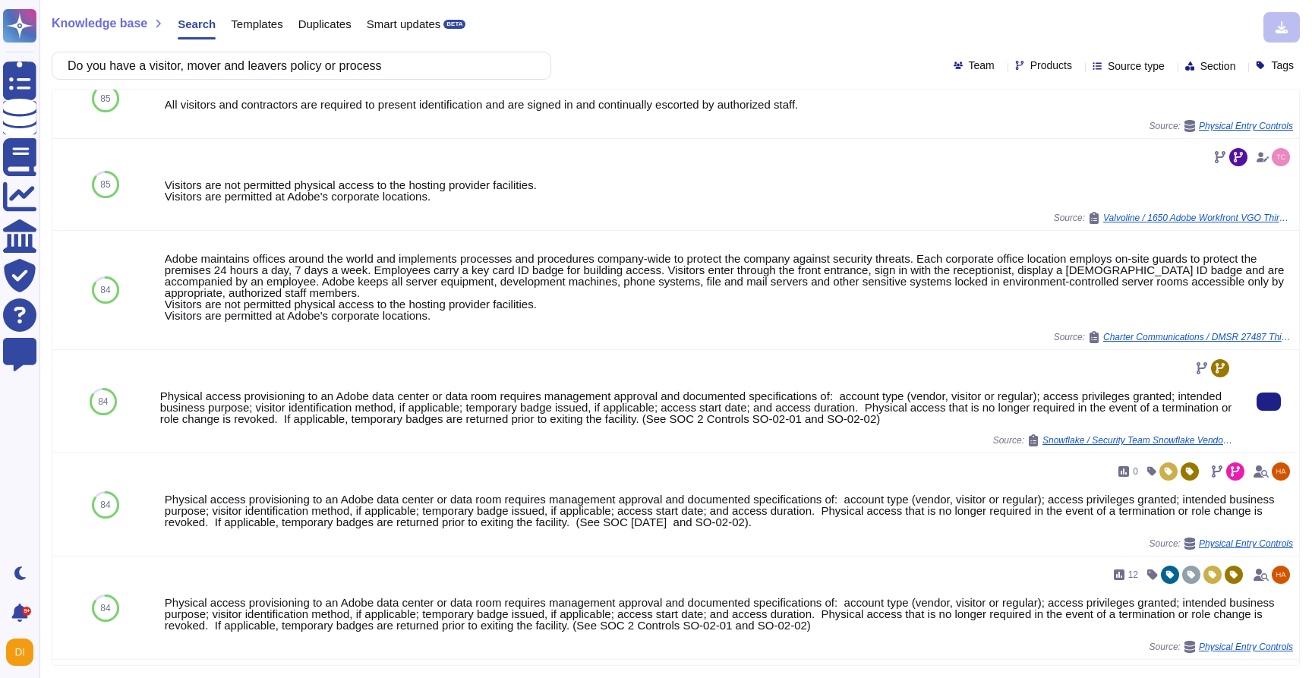
click at [461, 404] on div "Physical access provisioning to an Adobe data center or data room requires mana…" at bounding box center [696, 407] width 1072 height 34
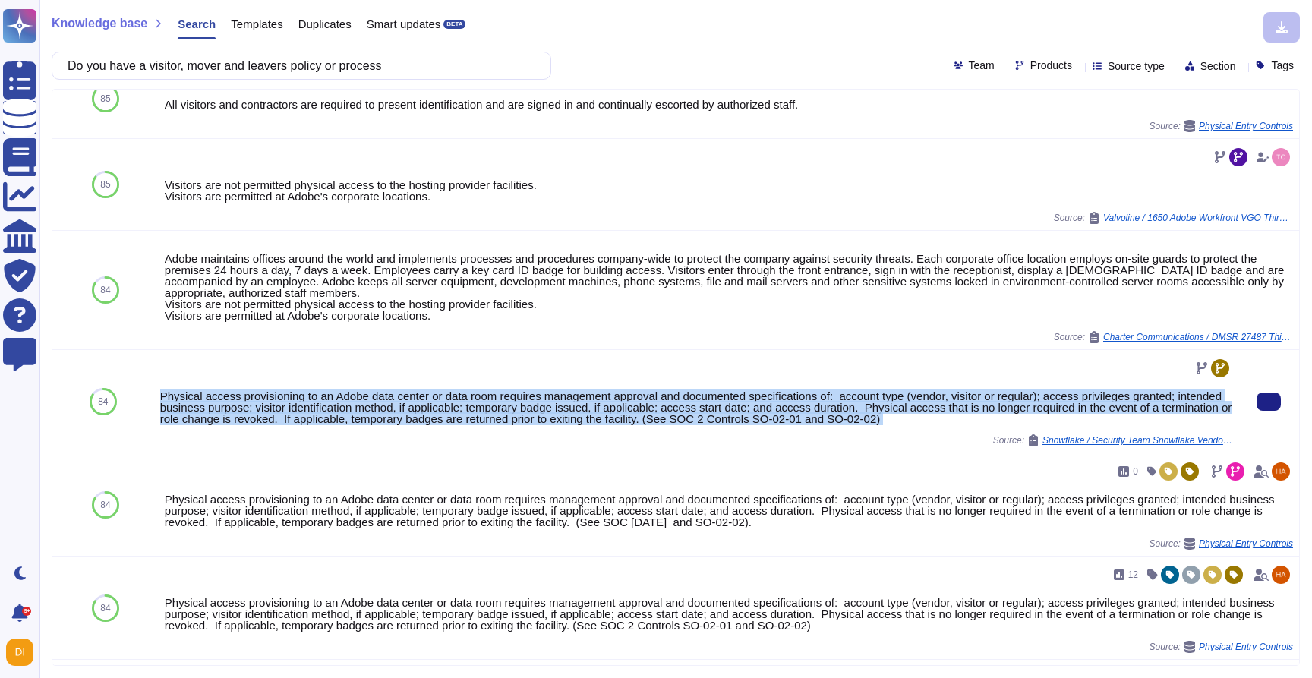
click at [461, 404] on div "Physical access provisioning to an Adobe data center or data room requires mana…" at bounding box center [696, 407] width 1072 height 34
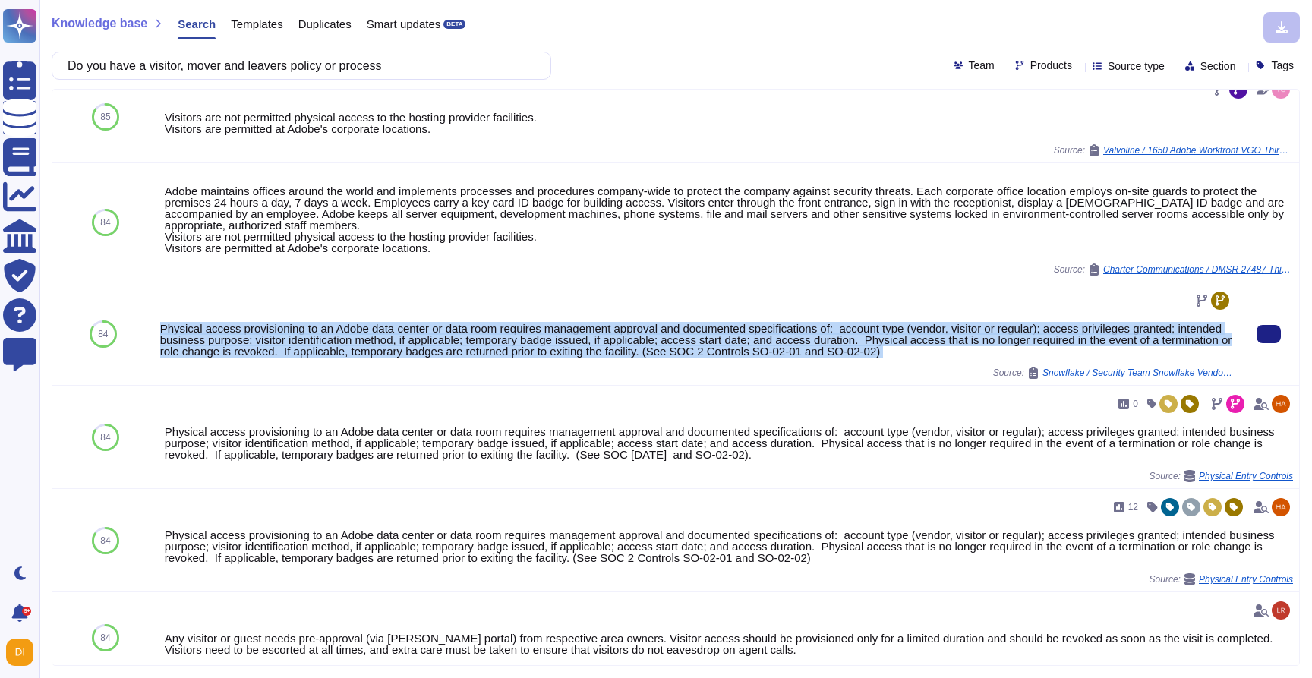
scroll to position [625, 0]
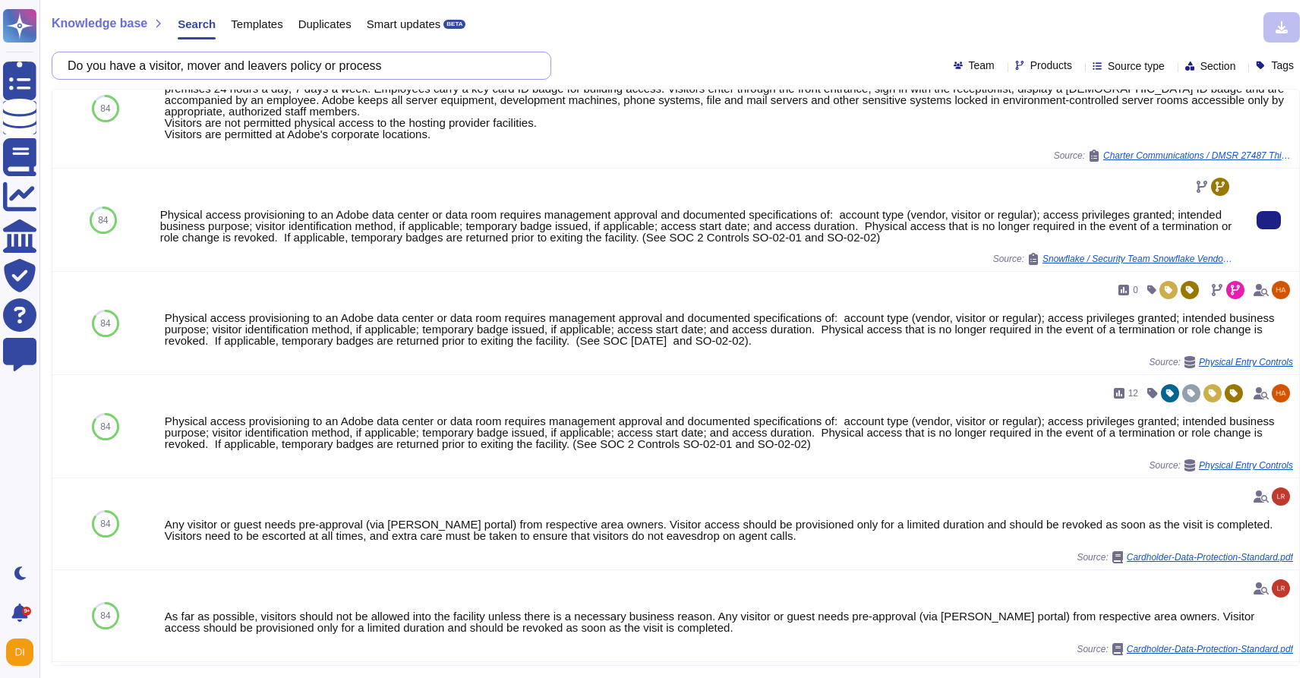
drag, startPoint x: 195, startPoint y: 68, endPoint x: 400, endPoint y: 242, distance: 268.9
click at [400, 242] on div "Knowledge base Search Templates Duplicates Smart updates BETA Do you have a vis…" at bounding box center [675, 339] width 1273 height 678
click at [400, 242] on div "Physical access provisioning to an Adobe data center or data room requires mana…" at bounding box center [696, 226] width 1072 height 34
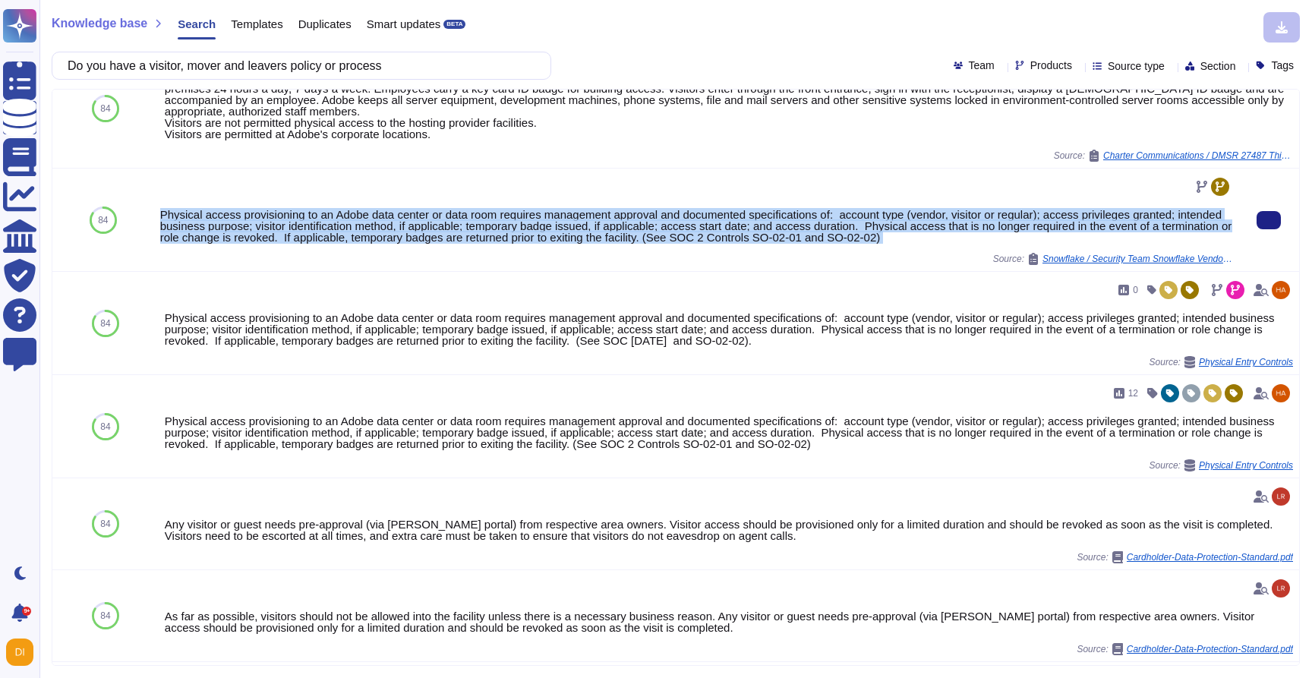
click at [400, 242] on div "Physical access provisioning to an Adobe data center or data room requires mana…" at bounding box center [696, 226] width 1072 height 34
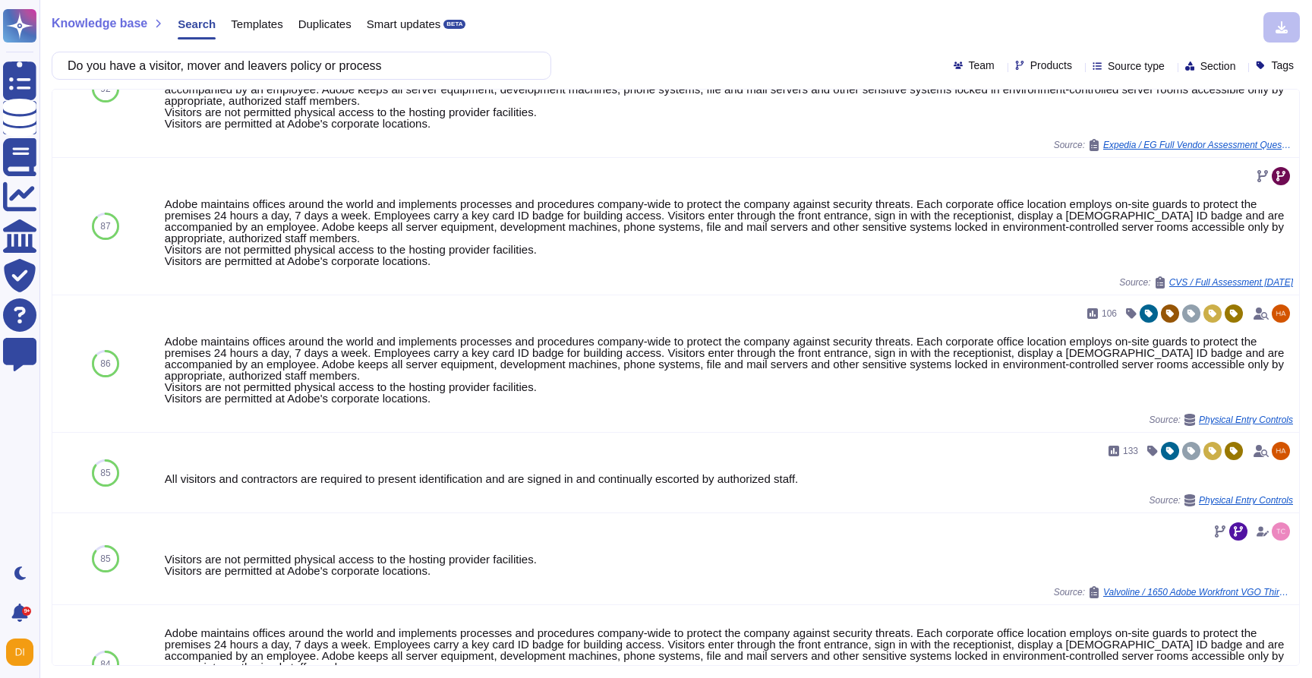
scroll to position [0, 0]
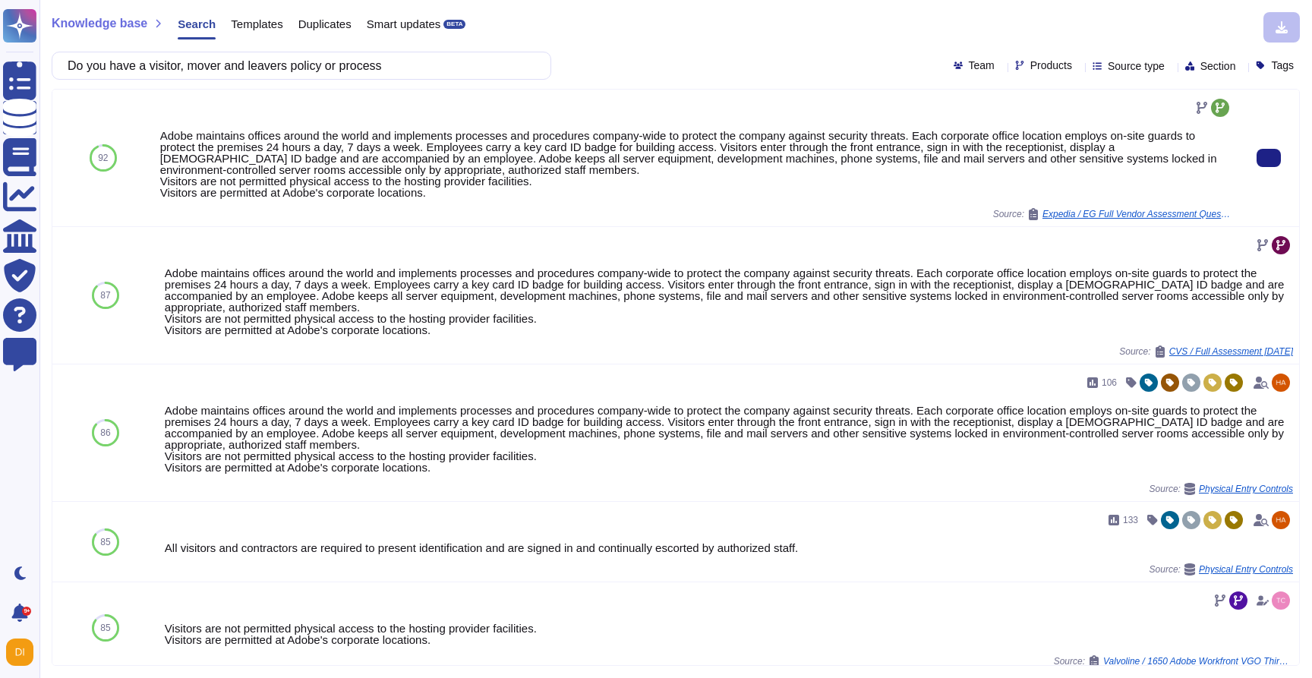
click at [367, 186] on div "Adobe maintains offices around the world and implements processes and procedure…" at bounding box center [696, 164] width 1072 height 68
click at [431, 153] on div "Adobe maintains offices around the world and implements processes and procedure…" at bounding box center [696, 164] width 1072 height 68
click at [1269, 158] on icon at bounding box center [1269, 158] width 0 height 0
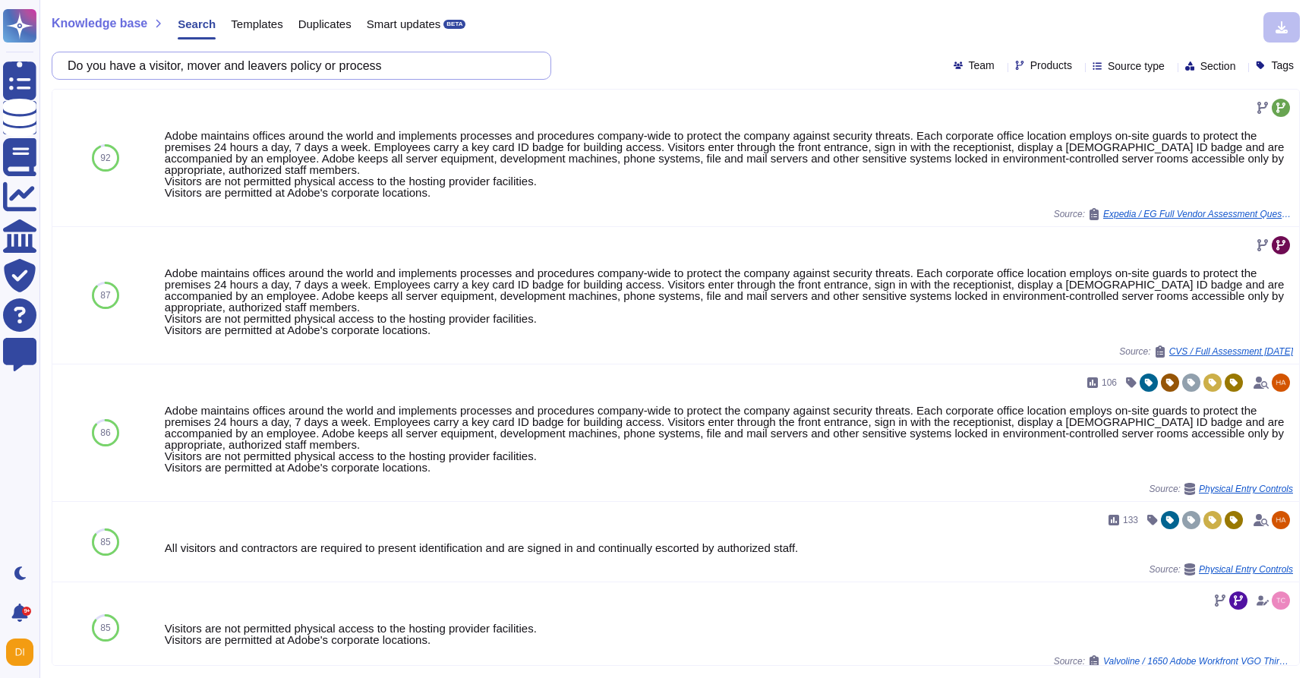
click at [342, 69] on input "Do you have a visitor, mover and leavers policy or process" at bounding box center [297, 65] width 475 height 27
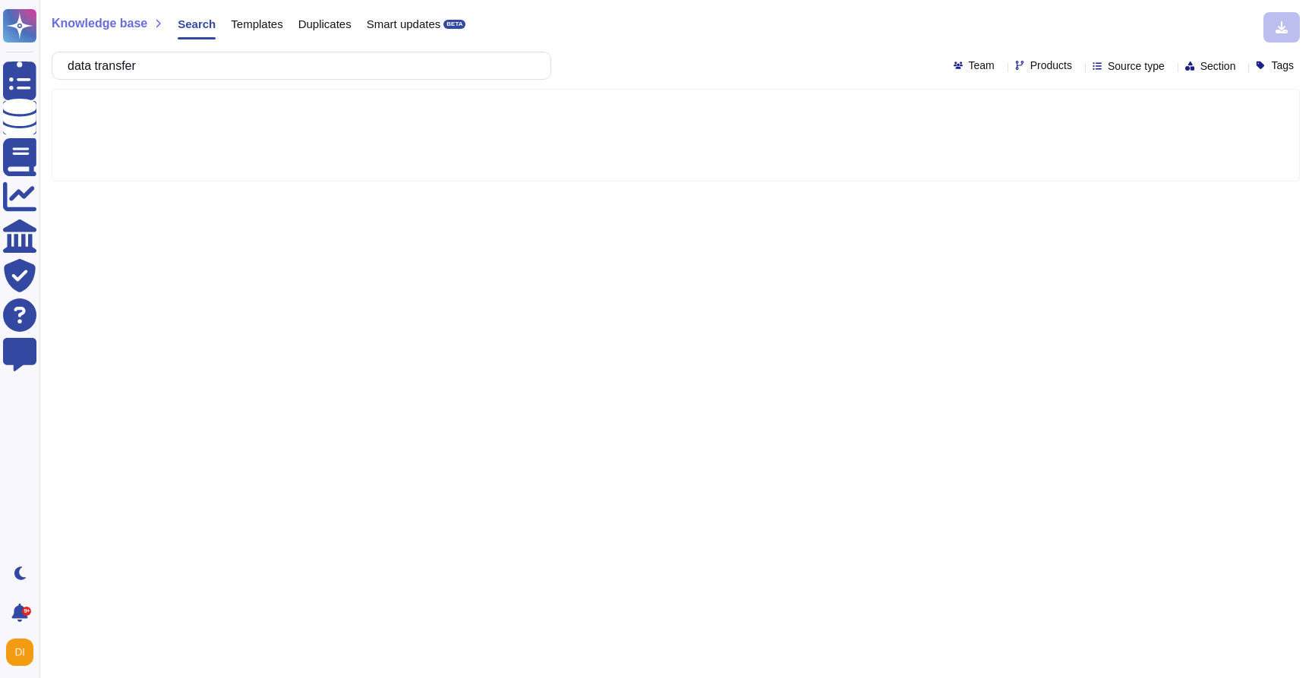
type input "data transfer"
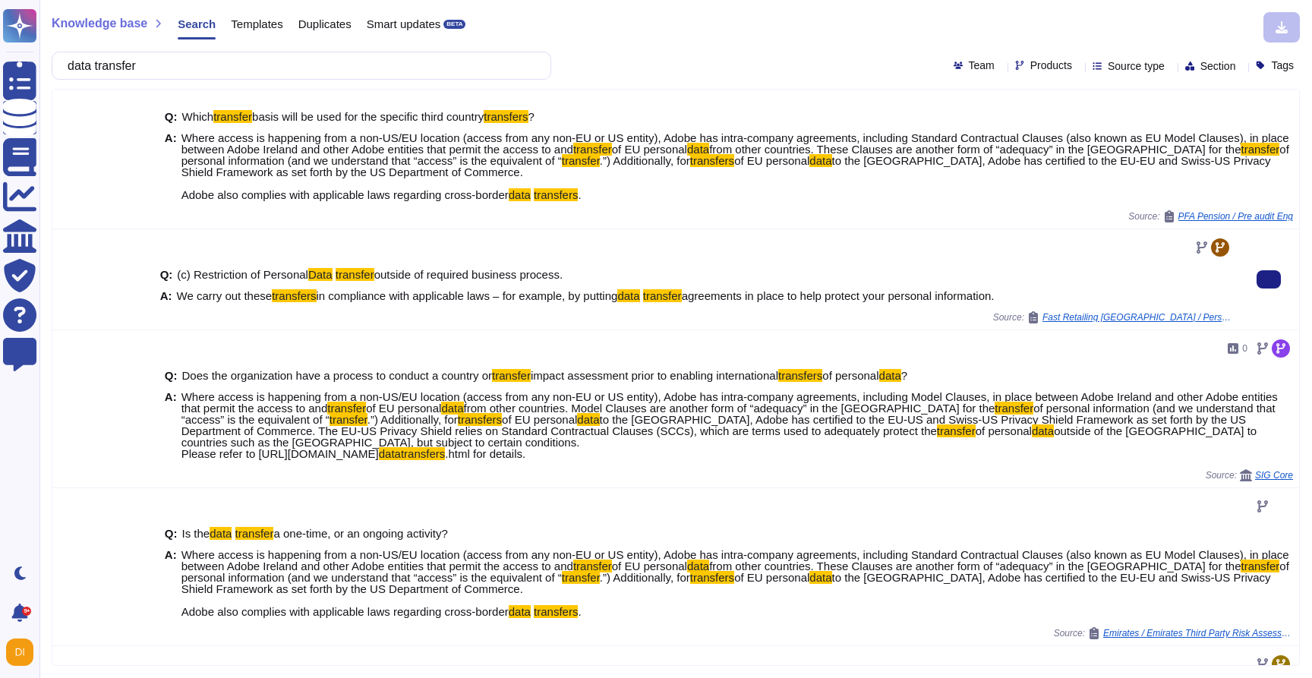
click at [403, 253] on div at bounding box center [696, 247] width 1072 height 24
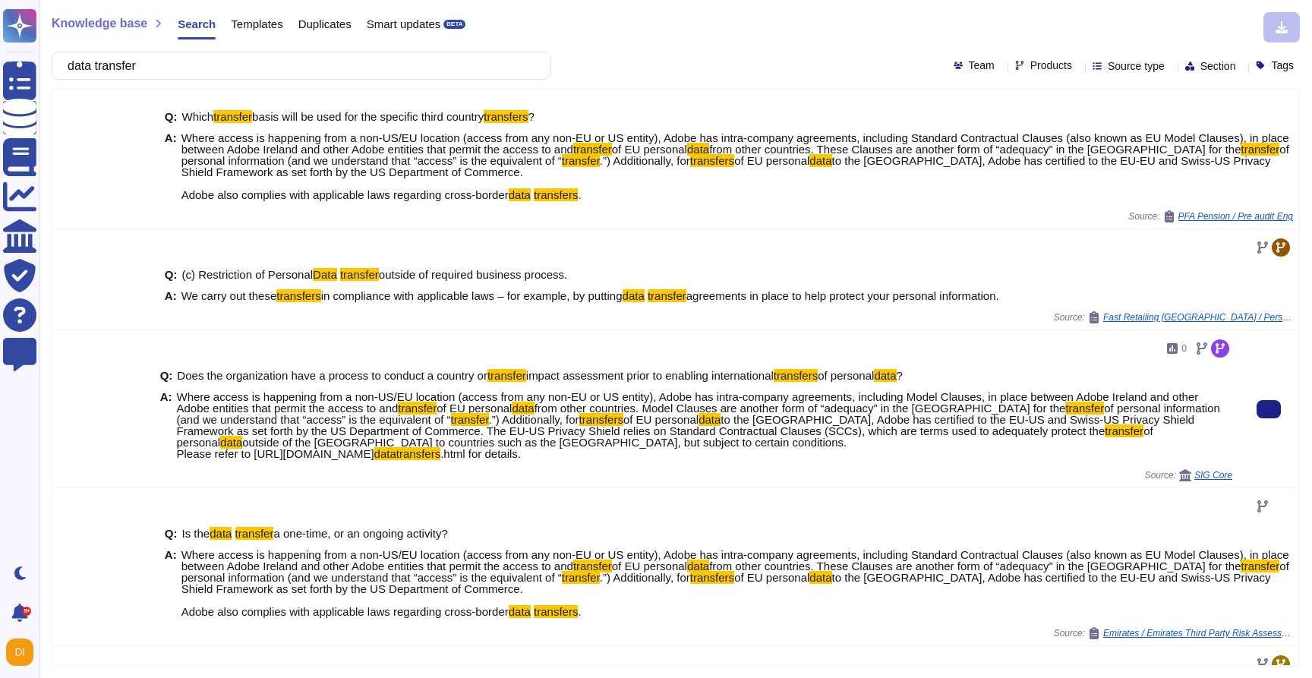
click at [315, 475] on div "Source: SIG Core" at bounding box center [696, 475] width 1072 height 12
click at [317, 422] on span "of personal information (and we understand that “access” is the equivalent of “" at bounding box center [699, 414] width 1044 height 24
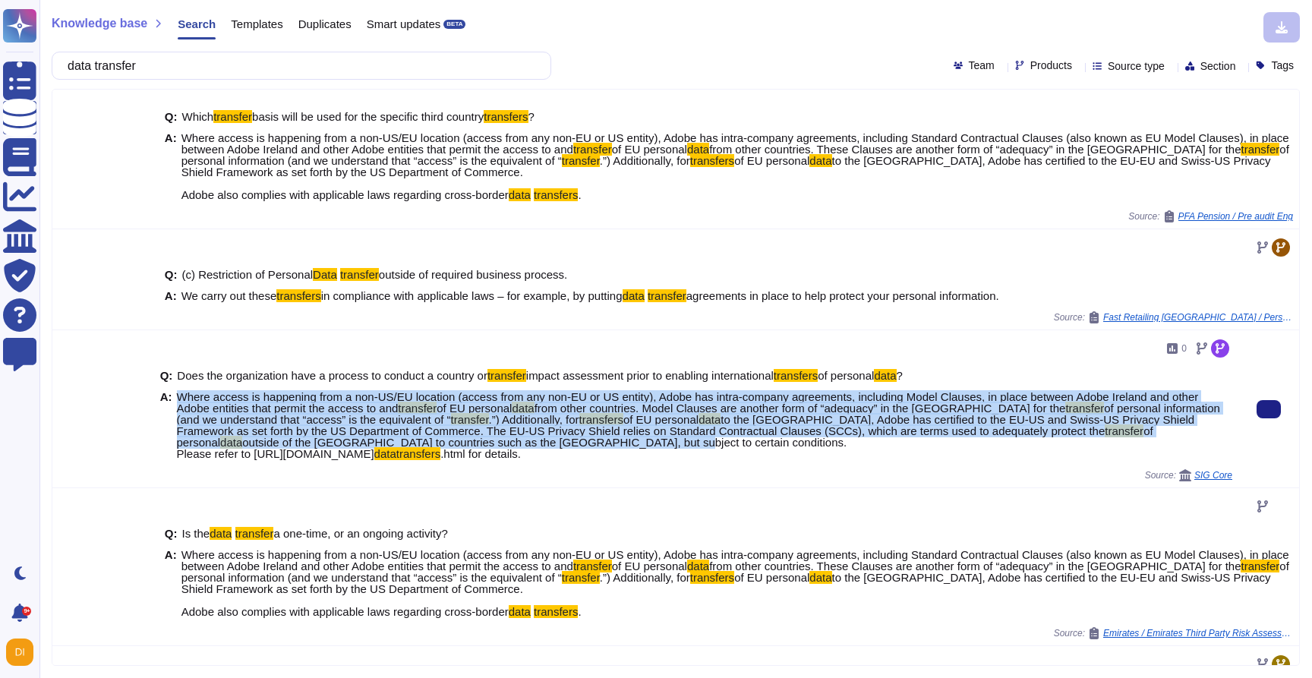
click at [317, 422] on span "of personal information (and we understand that “access” is the equivalent of “" at bounding box center [699, 414] width 1044 height 24
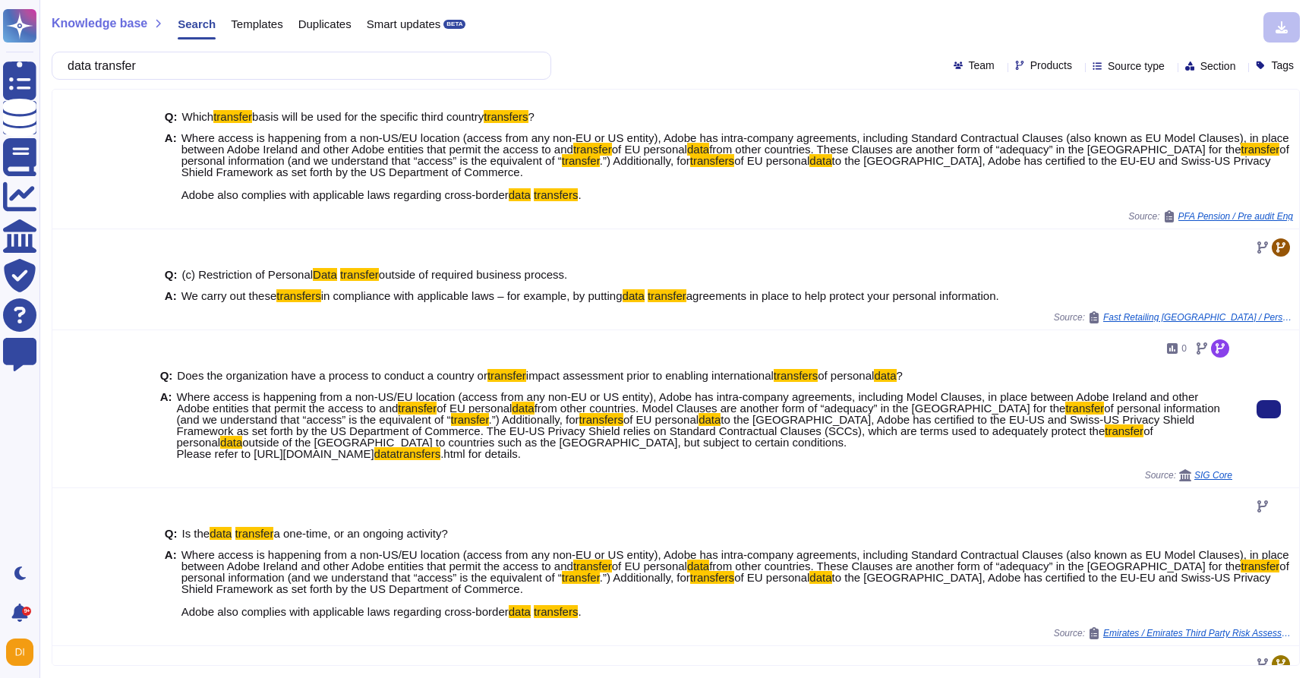
click at [339, 470] on div "Source: SIG Core" at bounding box center [696, 475] width 1072 height 12
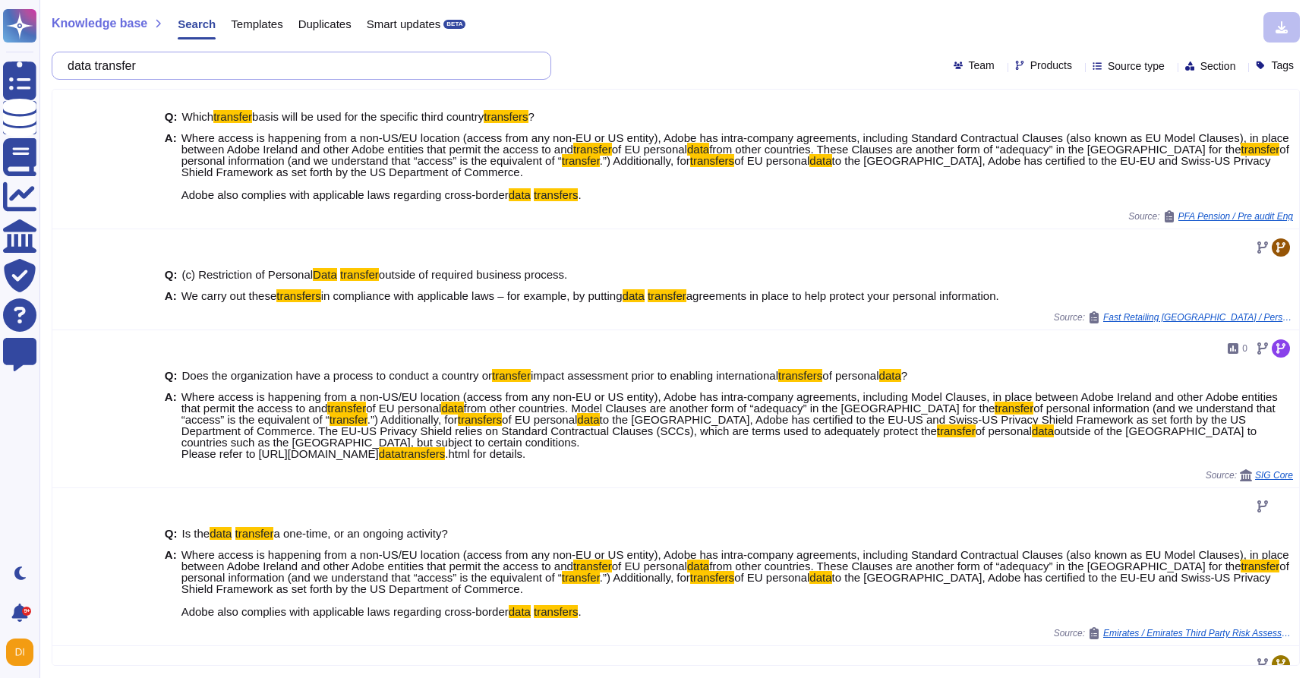
click at [276, 61] on input "data transfer" at bounding box center [297, 65] width 475 height 27
click at [1031, 71] on span "Products" at bounding box center [1052, 65] width 42 height 11
type input "analytic"
click at [1074, 129] on p "Experience Cloud Offering/" at bounding box center [1091, 132] width 131 height 10
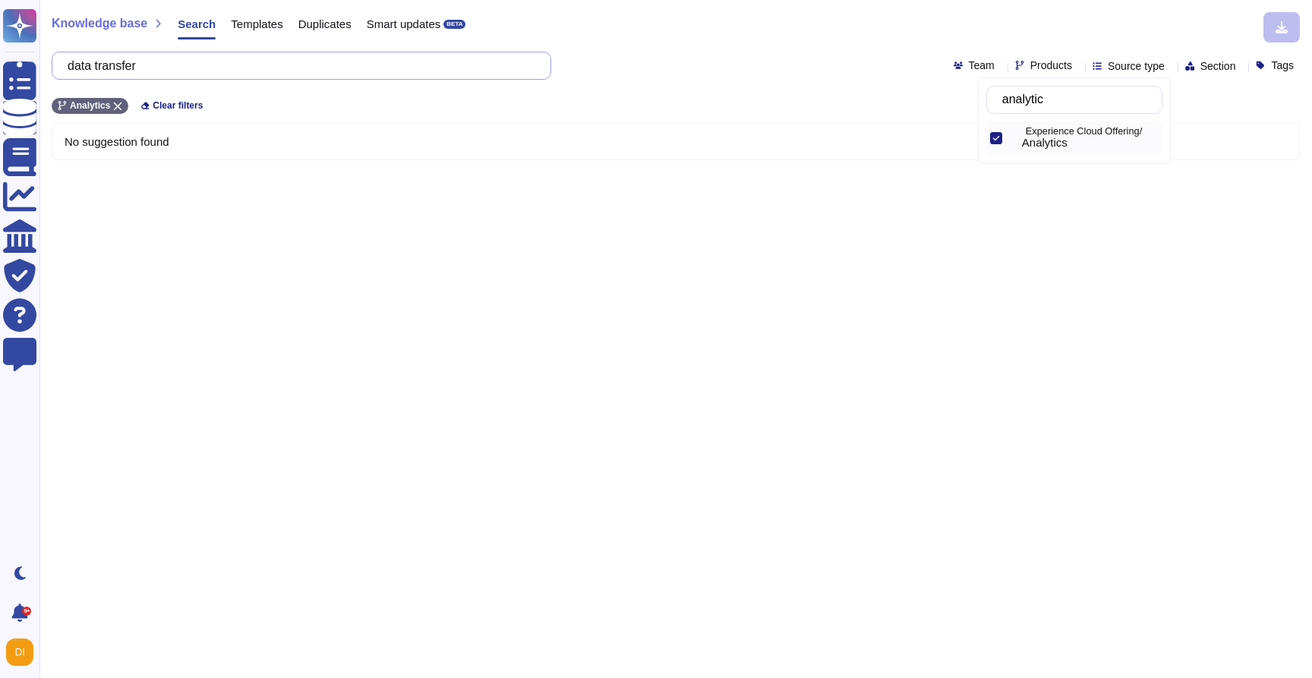
click at [126, 68] on input "data transfer" at bounding box center [297, 65] width 475 height 27
click at [118, 104] on icon at bounding box center [118, 107] width 8 height 8
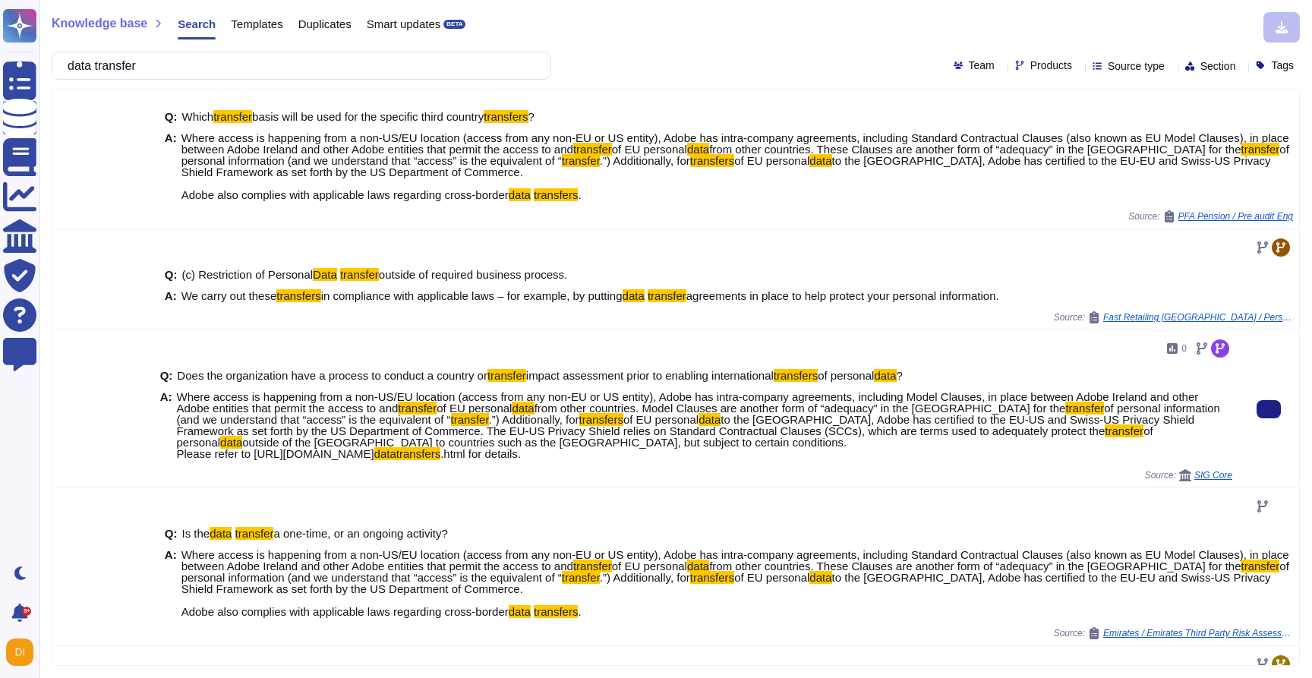
click at [303, 416] on span "of personal information (and we understand that “access” is the equivalent of “" at bounding box center [699, 414] width 1044 height 24
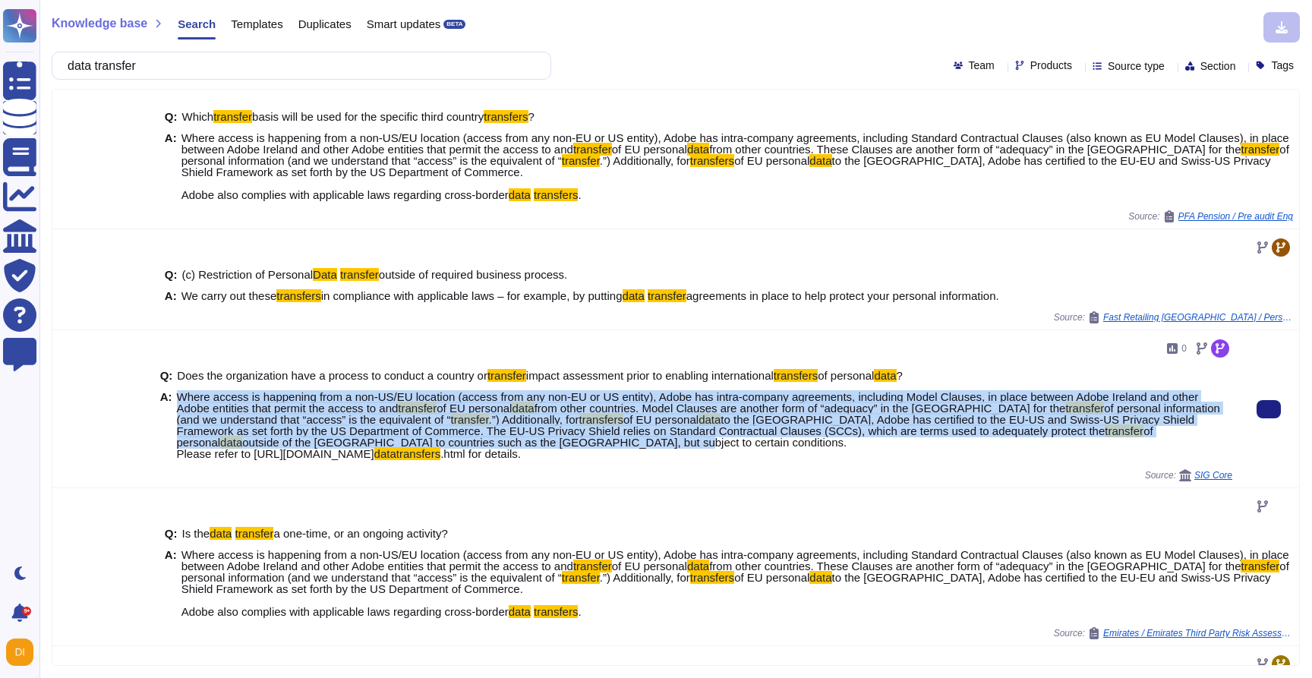
click at [303, 416] on span "of personal information (and we understand that “access” is the equivalent of “" at bounding box center [699, 414] width 1044 height 24
drag, startPoint x: 594, startPoint y: 454, endPoint x: 173, endPoint y: 393, distance: 425.1
click at [173, 393] on div "A: Where access is happening from a non-US/[GEOGRAPHIC_DATA] location (access f…" at bounding box center [696, 425] width 1072 height 68
copy div "Where access is happening from a non-US/EU location (access from any non-EU or …"
